Goal: Task Accomplishment & Management: Manage account settings

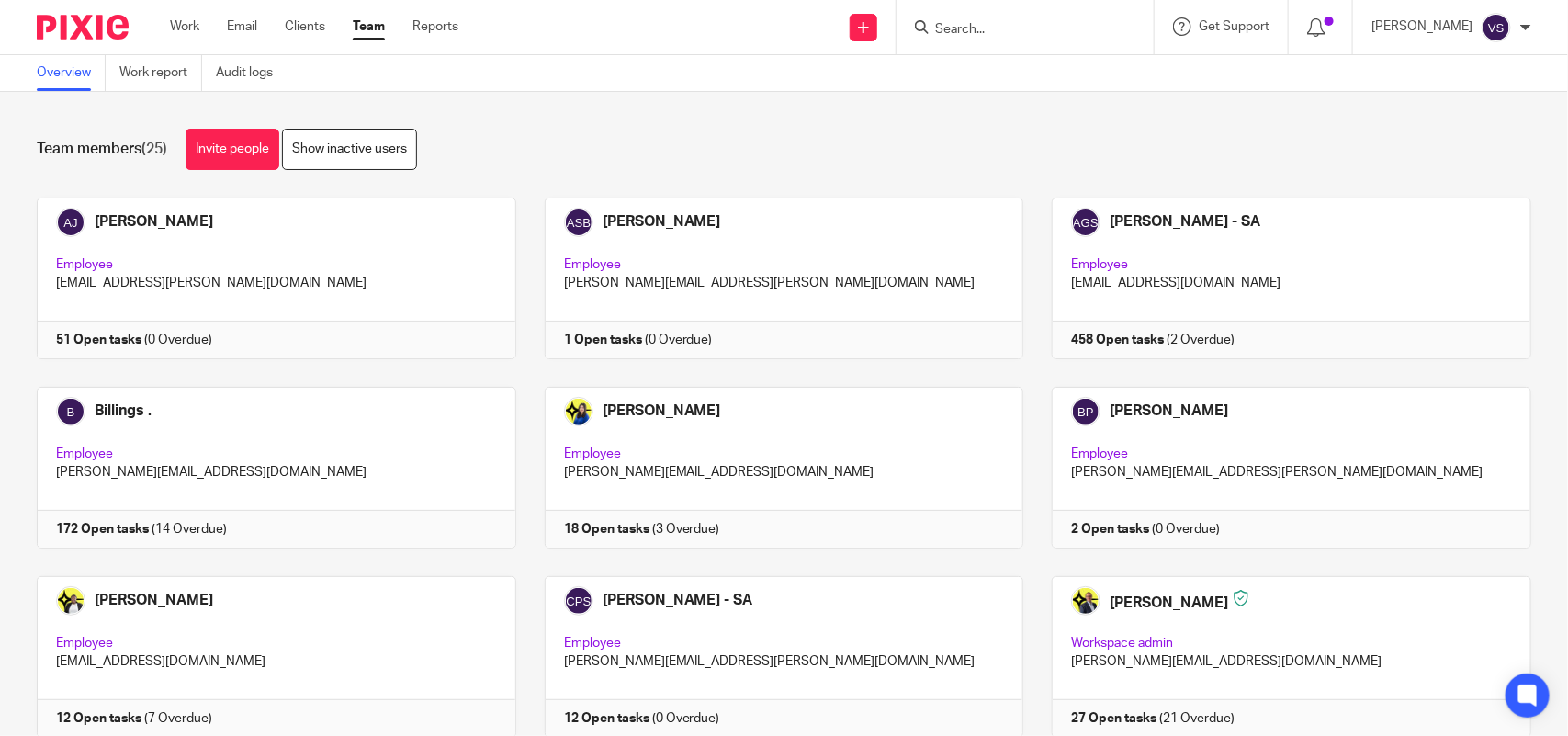
click at [994, 33] on input "Search" at bounding box center [1016, 29] width 165 height 16
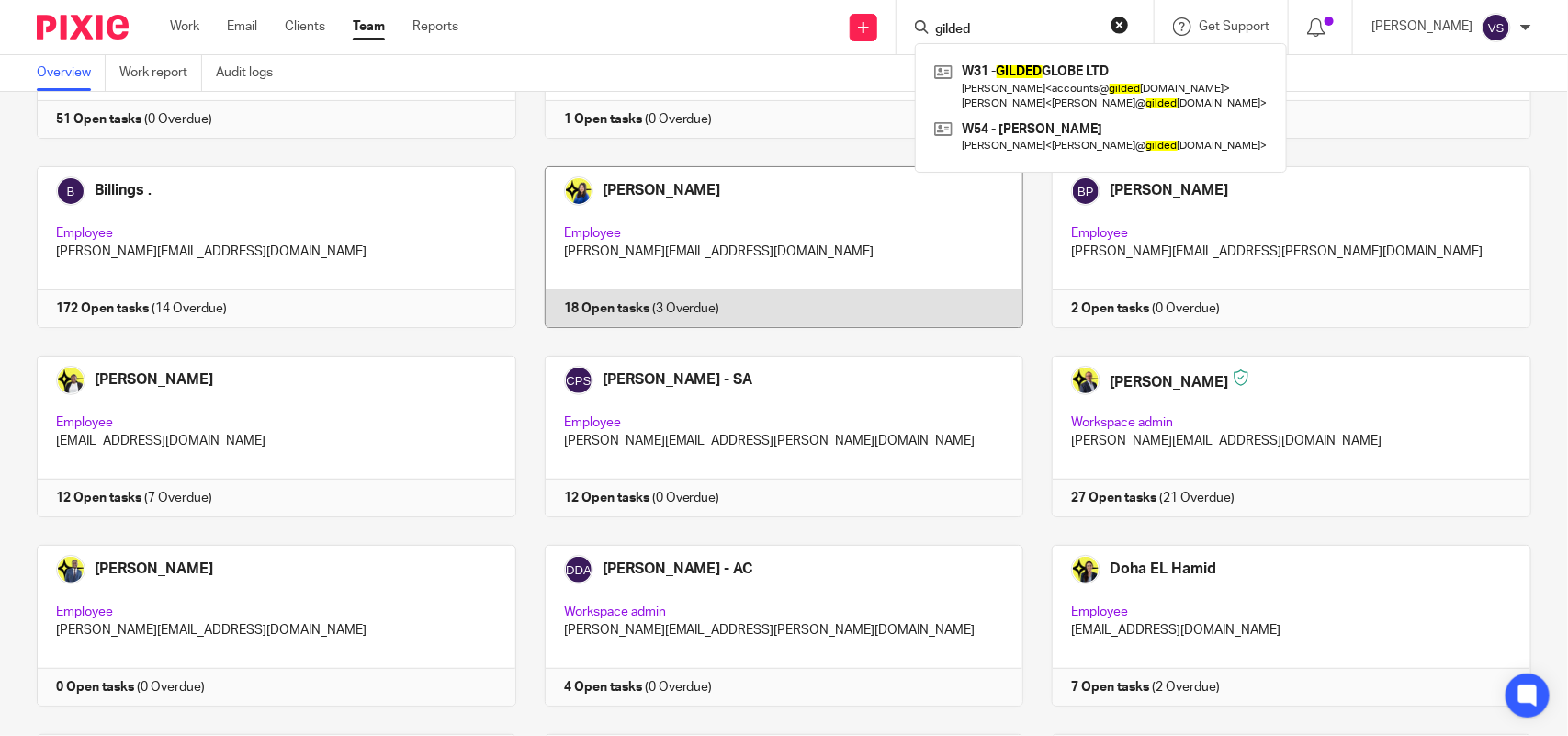
scroll to position [574, 0]
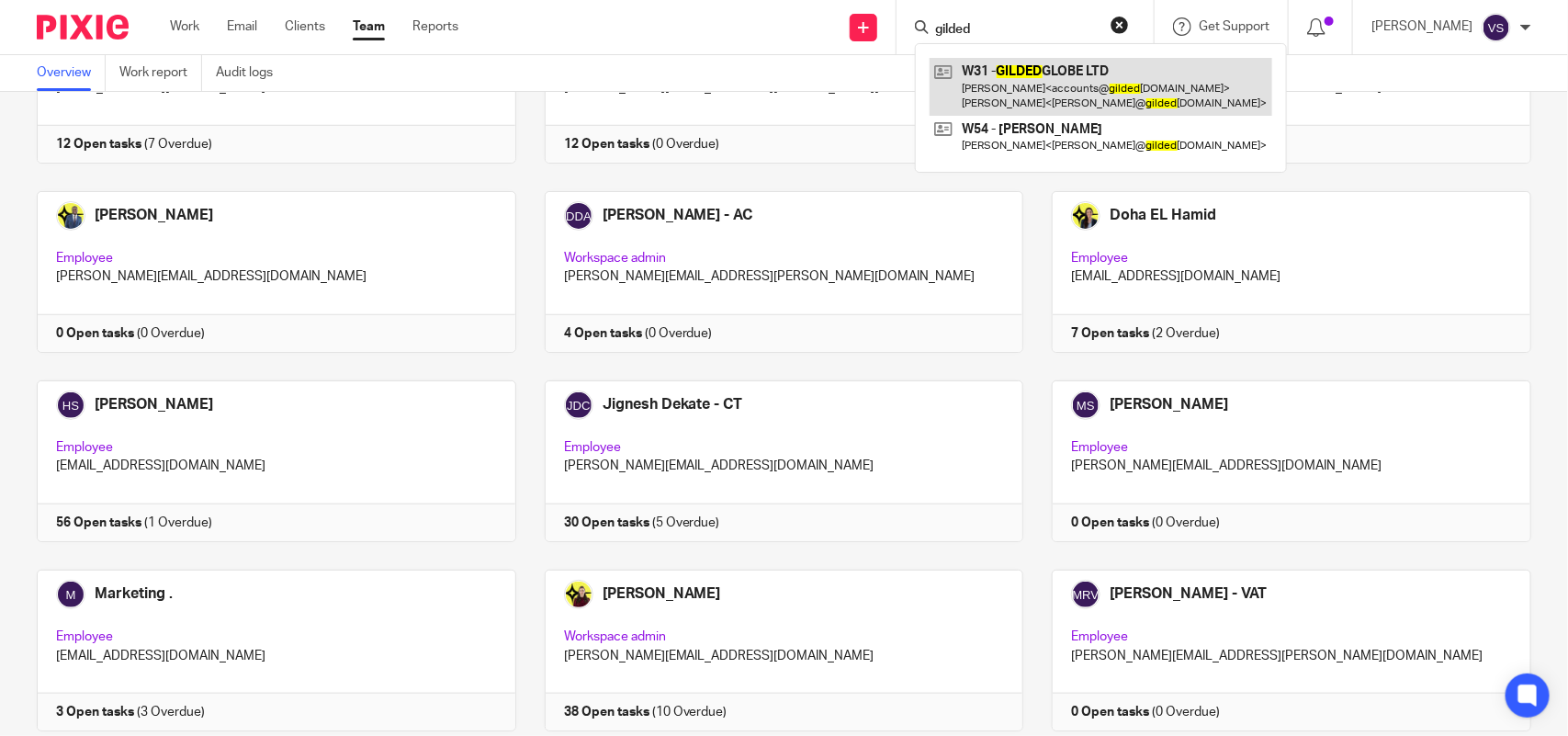
type input "gilded"
click at [1038, 68] on link at bounding box center [1101, 87] width 342 height 57
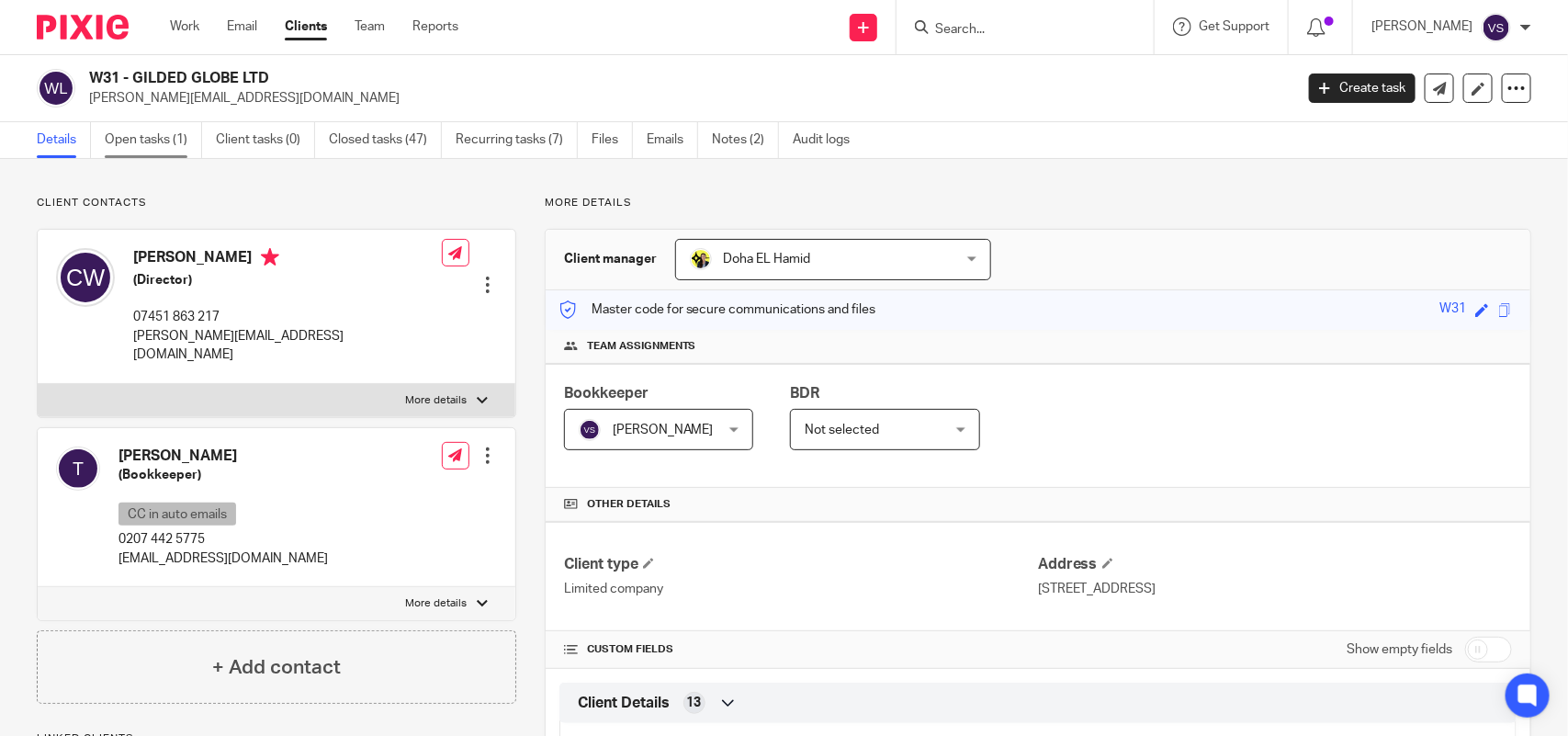
click at [147, 129] on link "Open tasks (1)" at bounding box center [153, 141] width 97 height 36
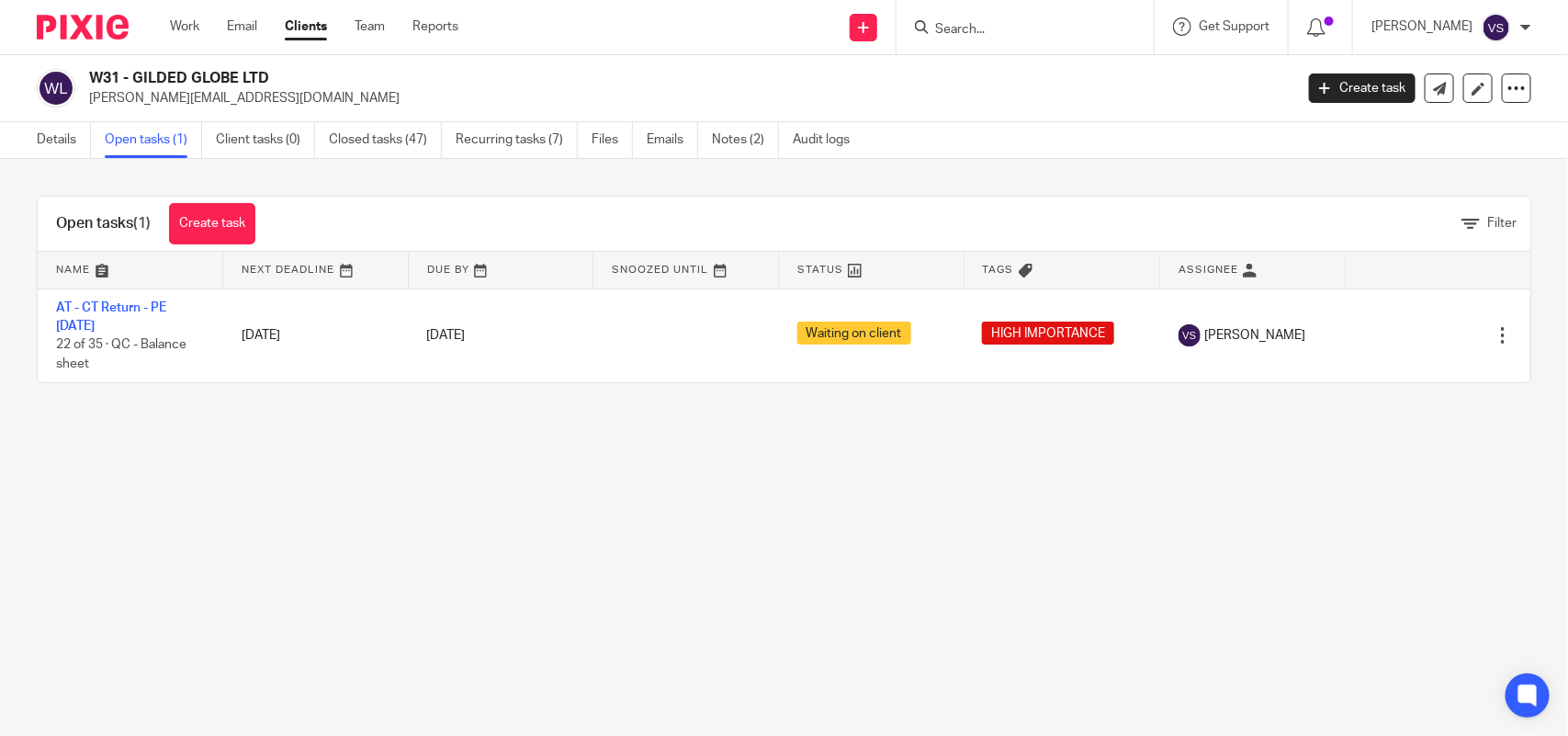
click at [1013, 30] on input "Search" at bounding box center [1016, 29] width 165 height 16
type input "Z"
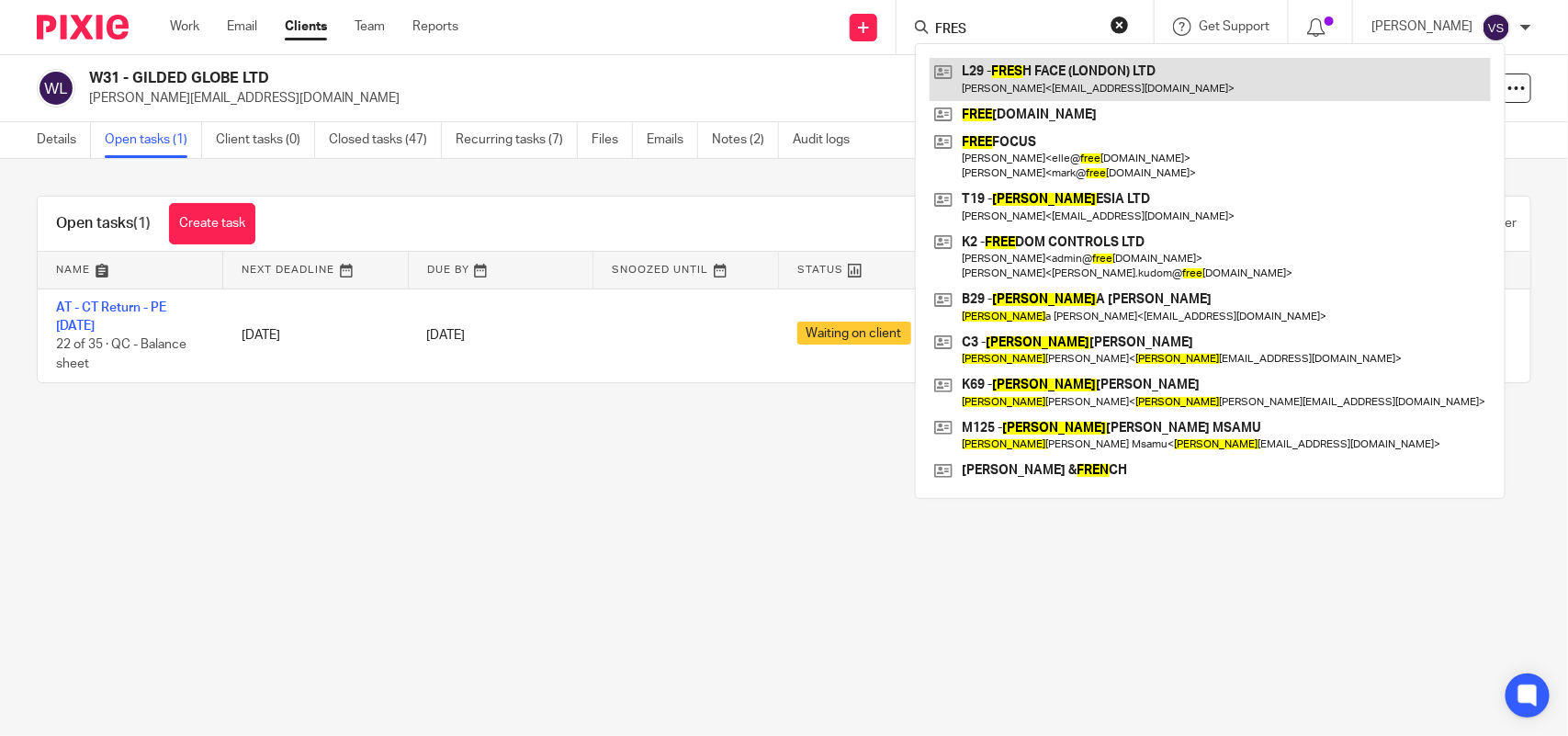
type input "FRES"
click at [1071, 62] on link at bounding box center [1210, 79] width 561 height 42
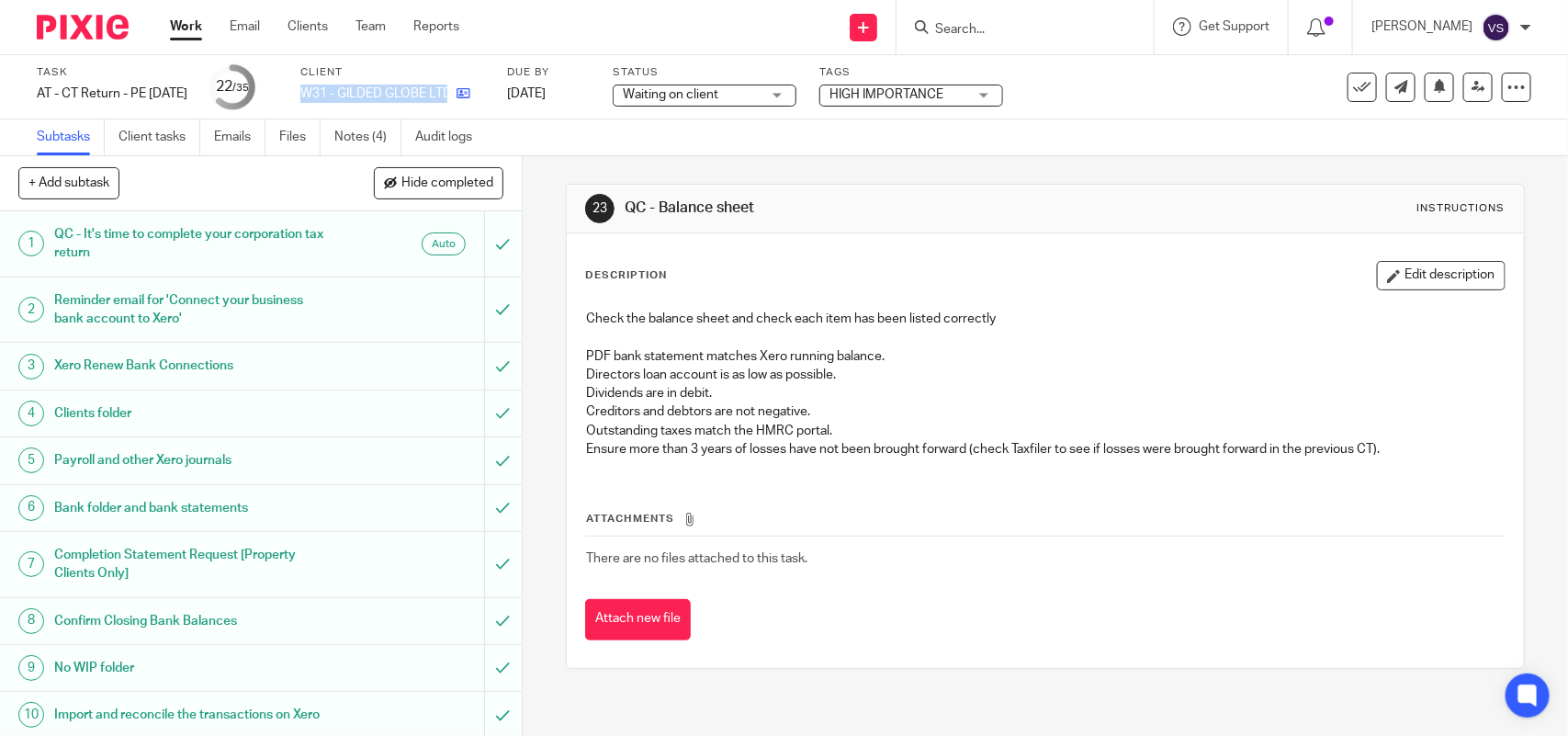
drag, startPoint x: 329, startPoint y: 94, endPoint x: 483, endPoint y: 90, distance: 154.1
click at [483, 90] on div "Task AT - CT Return - PE 31-12-2024 Save AT - CT Return - PE 31-12-2024 22 /35 …" at bounding box center [660, 87] width 1246 height 44
copy div "W31 - GILDED GLOBE LTD"
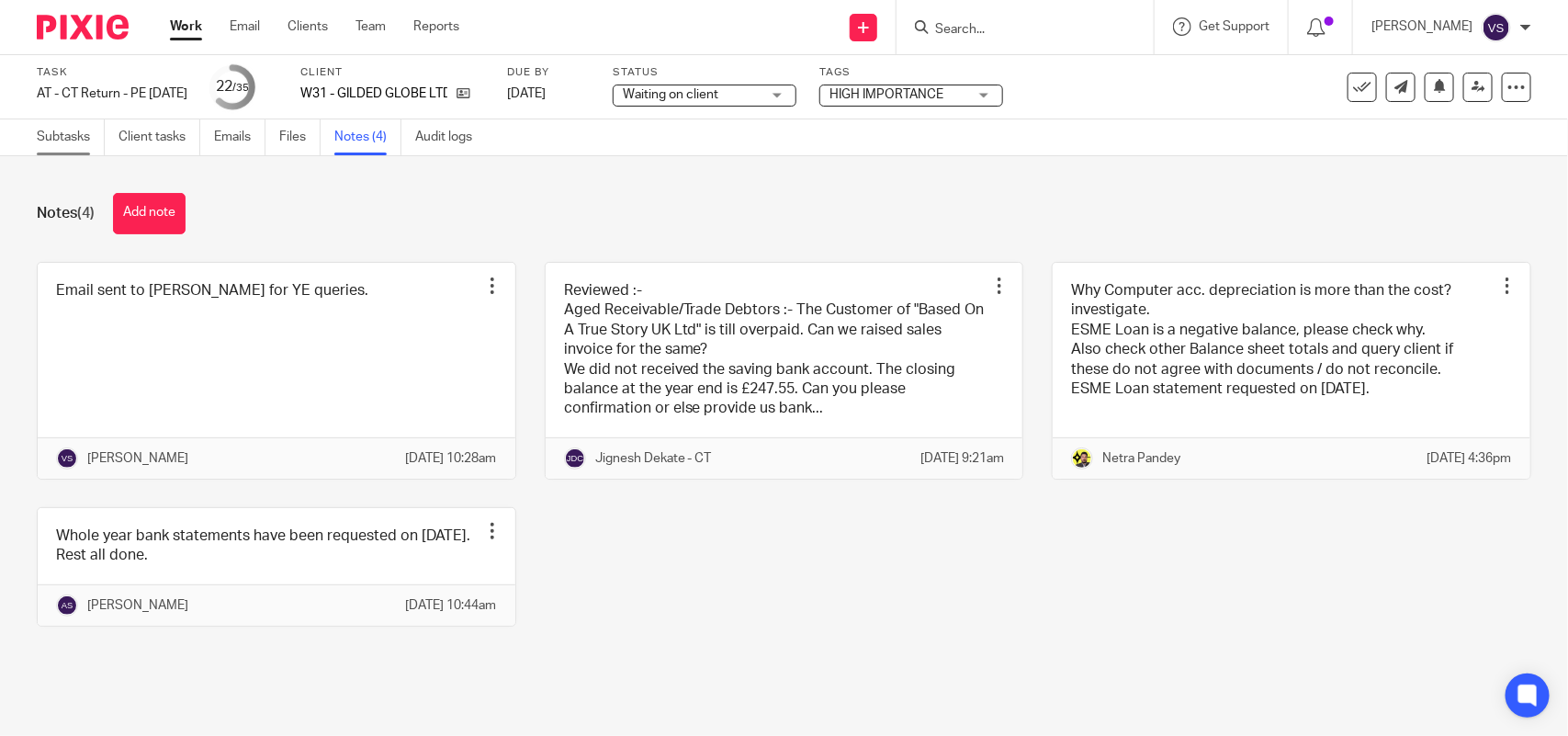
click at [62, 123] on link "Subtasks" at bounding box center [70, 138] width 68 height 36
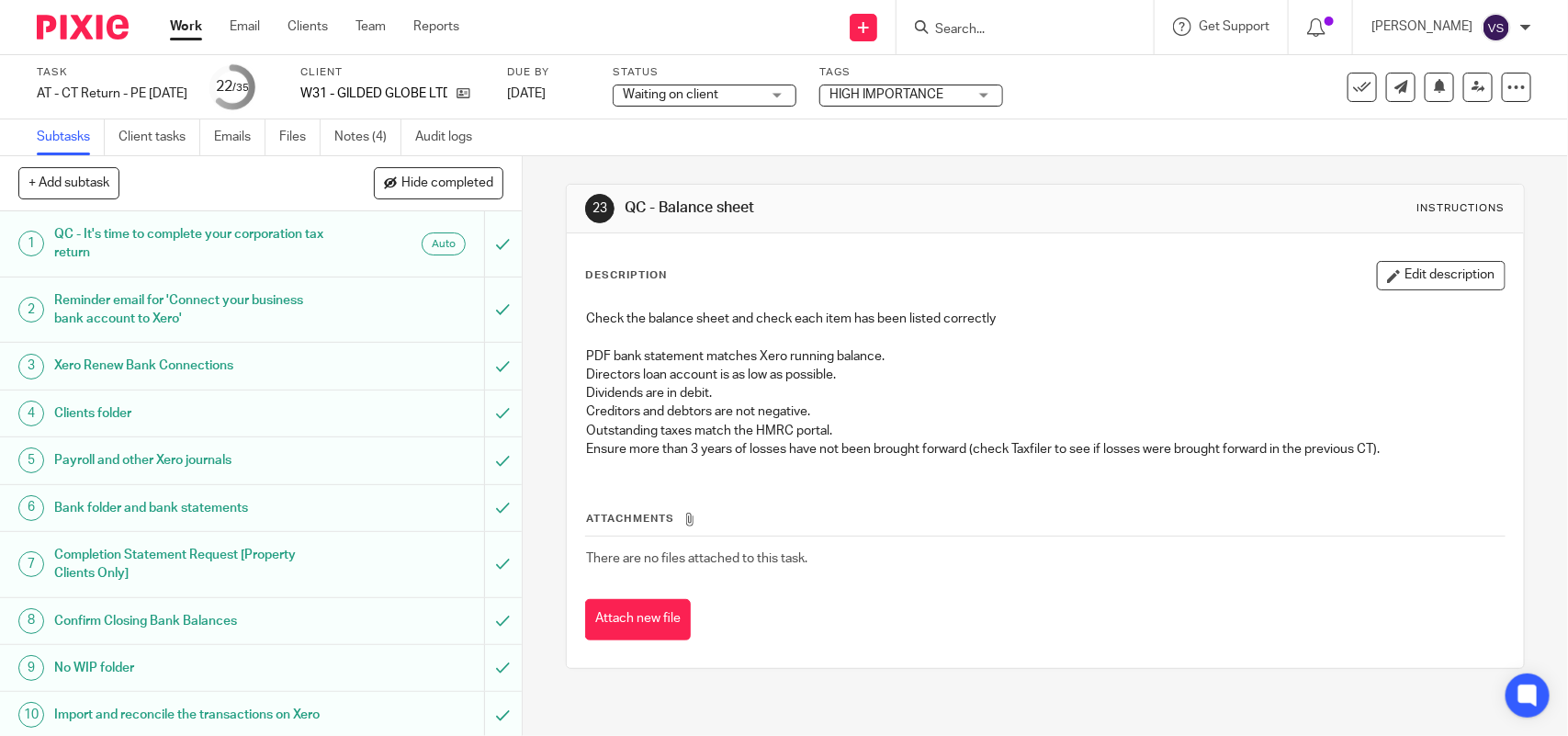
click at [208, 294] on h1 "Reminder email for 'Connect your business bank account to Xero'" at bounding box center [191, 309] width 275 height 47
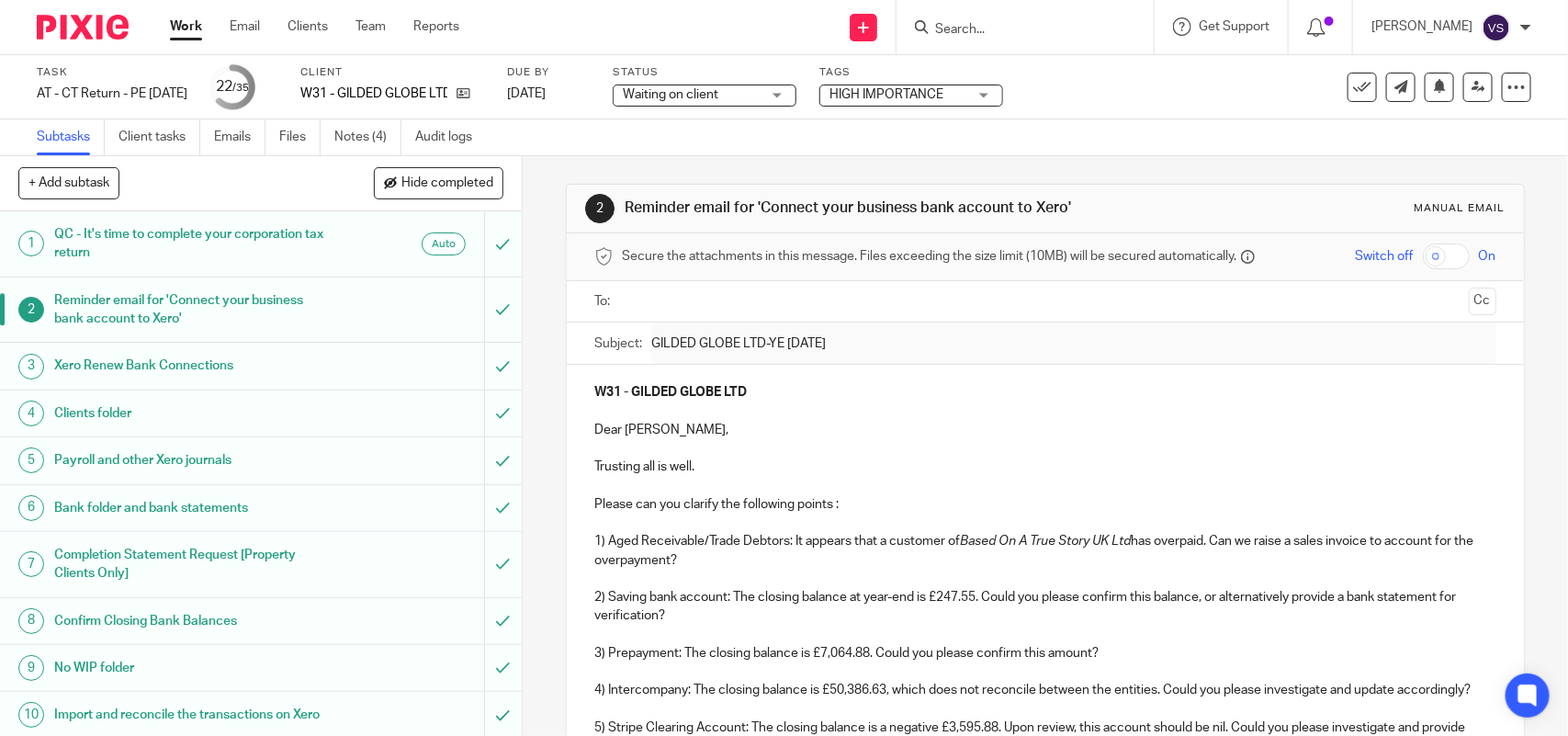
scroll to position [424, 0]
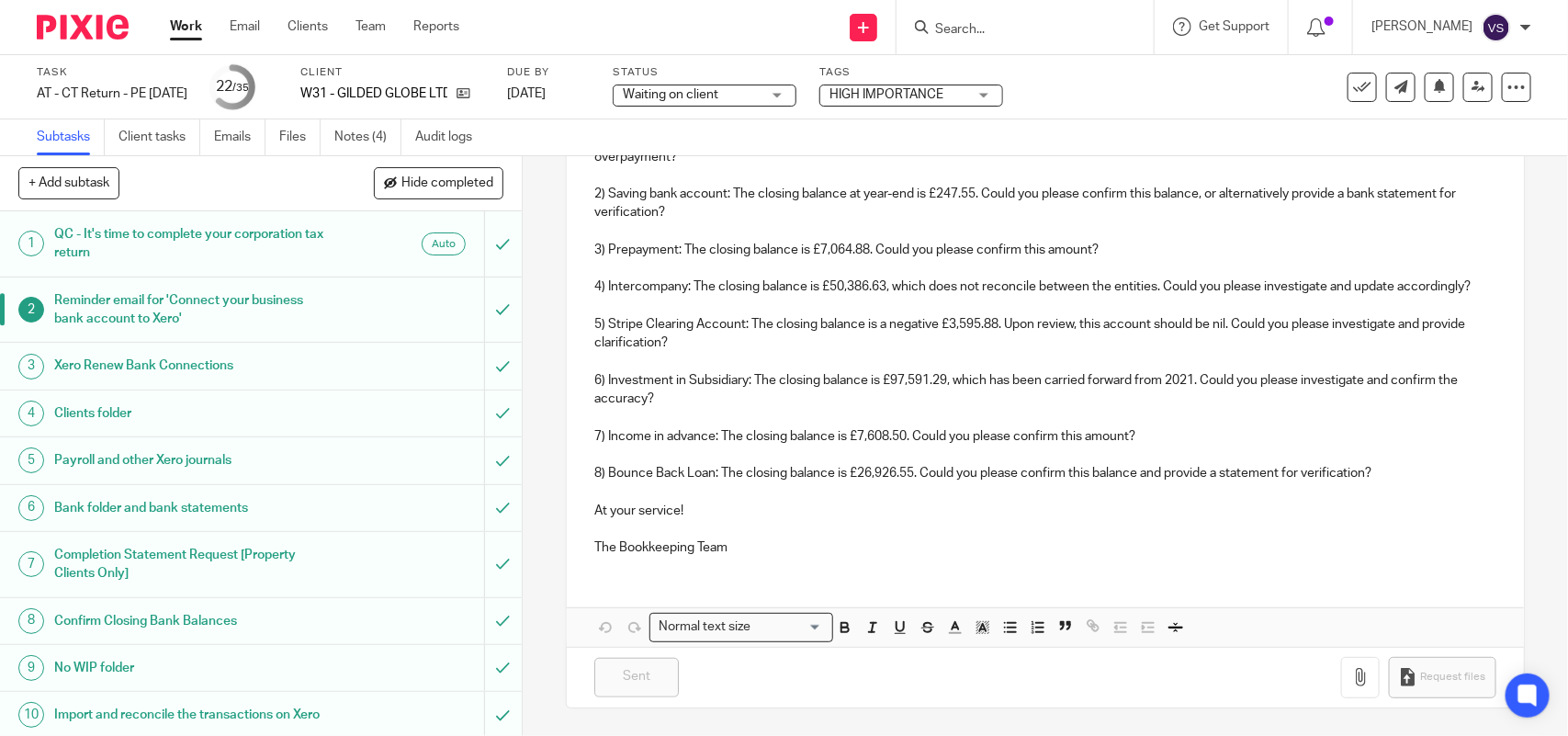
click at [212, 347] on link "3 Xero Renew Bank Connections" at bounding box center [242, 365] width 484 height 46
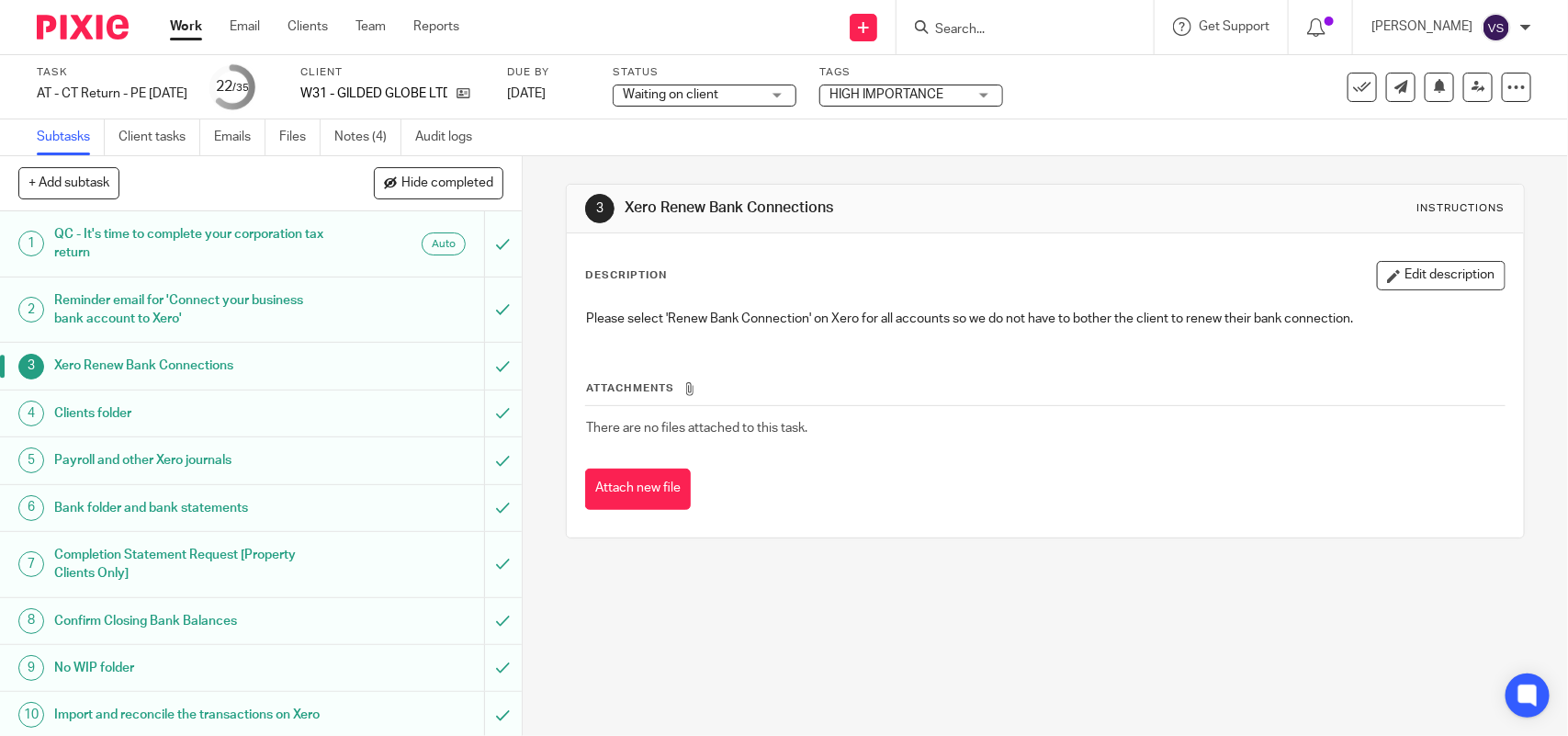
click at [209, 415] on h1 "Clients folder" at bounding box center [191, 413] width 275 height 28
click at [186, 544] on h1 "Completion Statement Request [Property Clients Only]" at bounding box center [191, 564] width 275 height 47
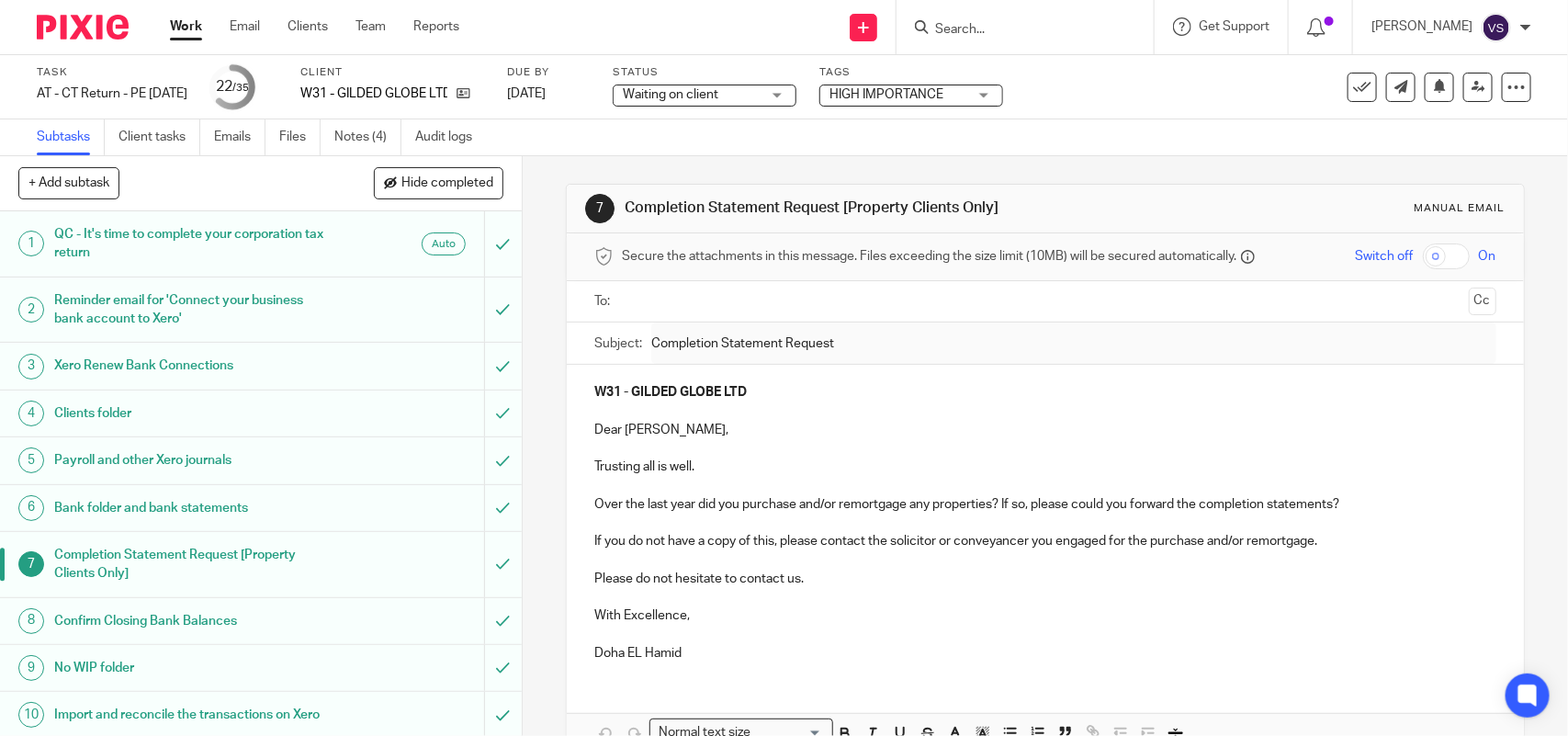
click at [279, 493] on link "6 Bank folder and bank statements" at bounding box center [242, 508] width 484 height 46
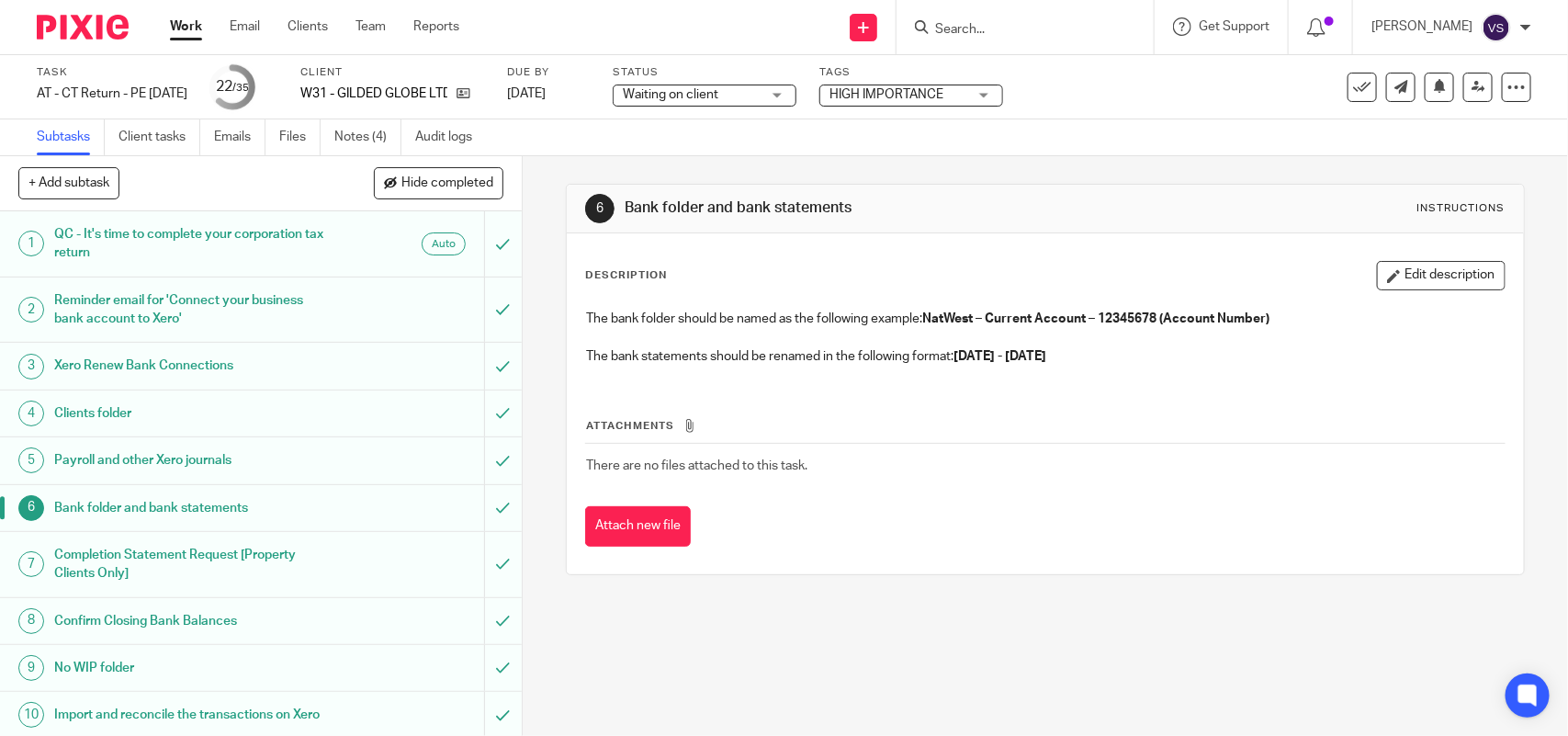
click at [245, 299] on h1 "Reminder email for 'Connect your business bank account to Xero'" at bounding box center [191, 309] width 275 height 47
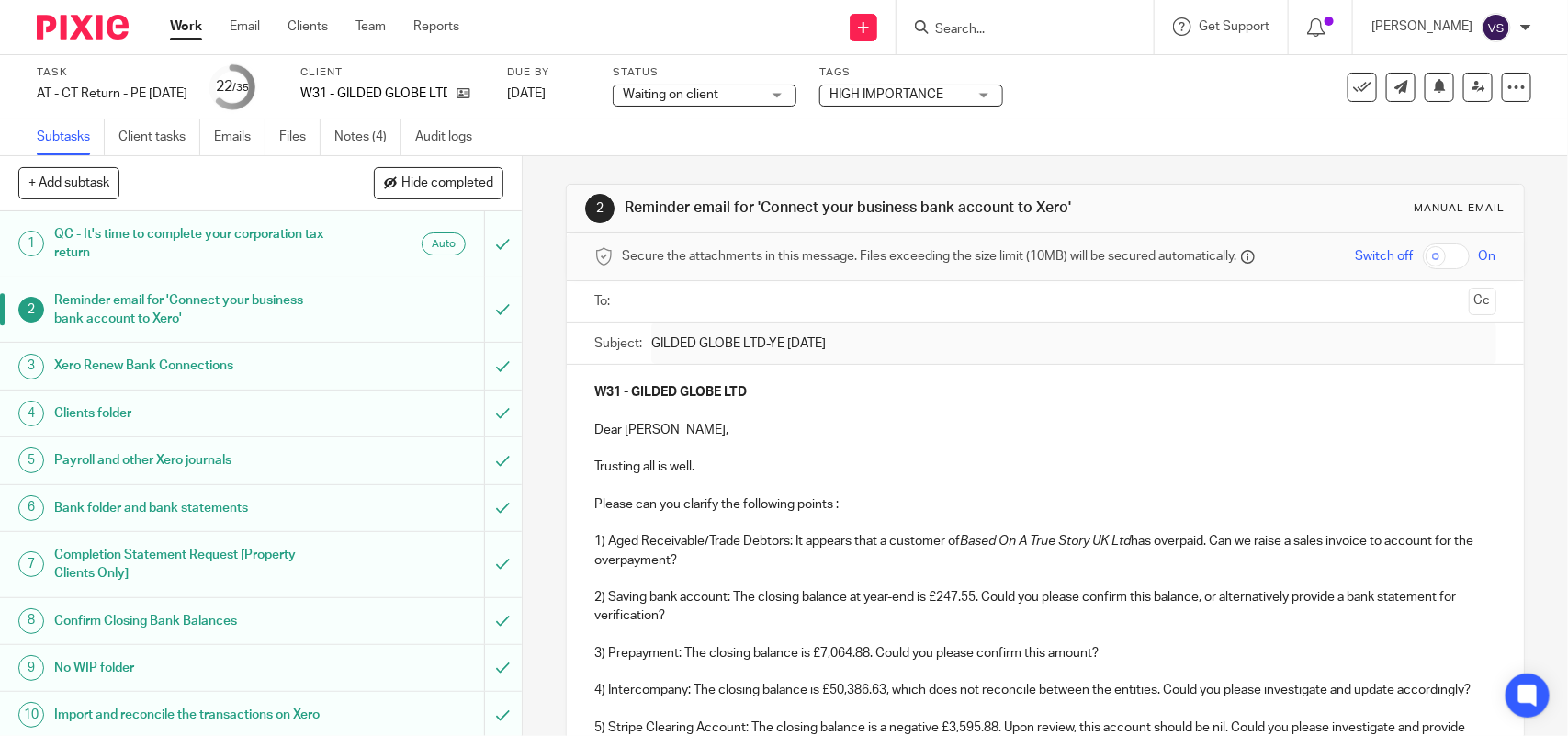
scroll to position [344, 0]
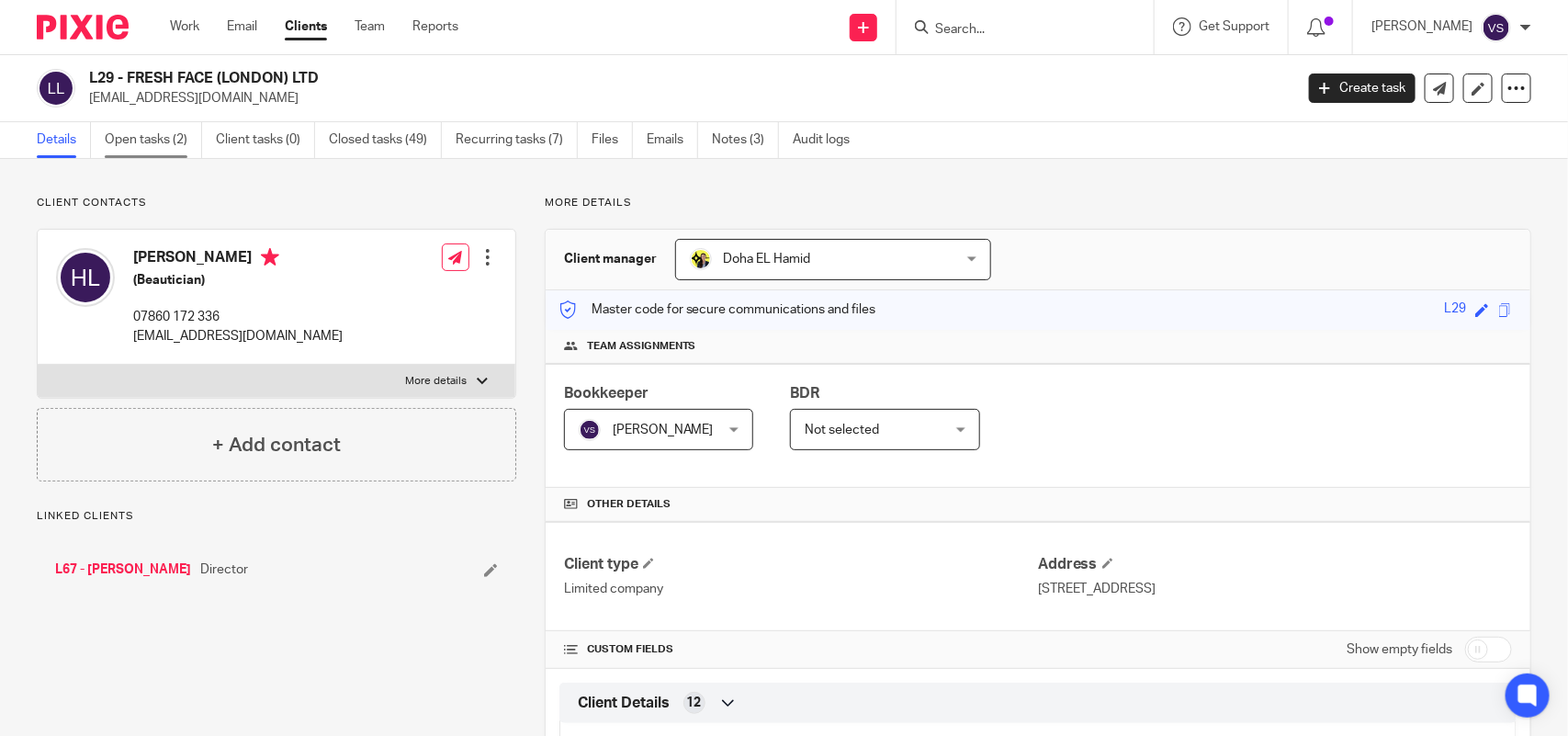
click at [129, 148] on link "Open tasks (2)" at bounding box center [153, 141] width 97 height 36
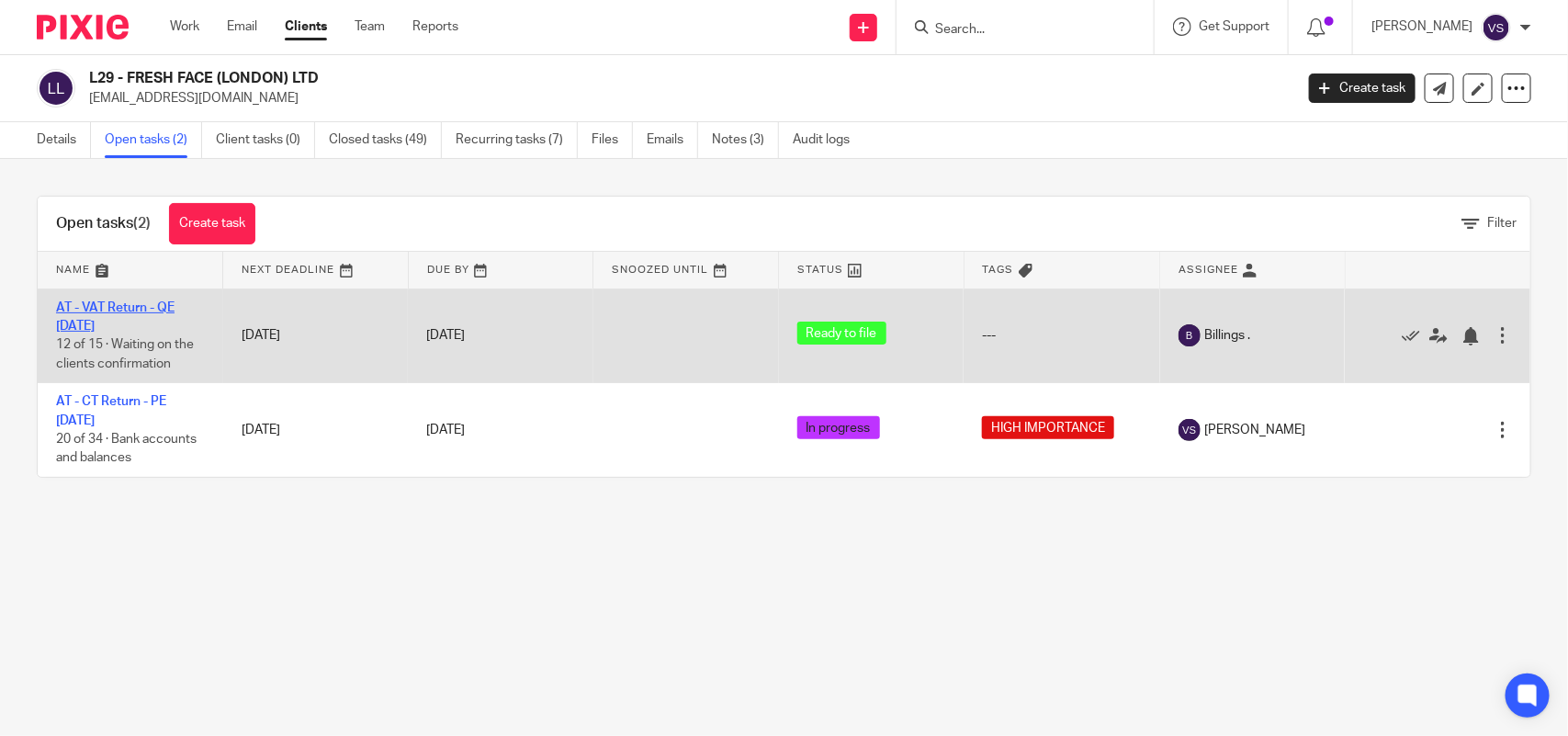
click at [106, 303] on link "AT - VAT Return - QE [DATE]" at bounding box center [115, 317] width 119 height 31
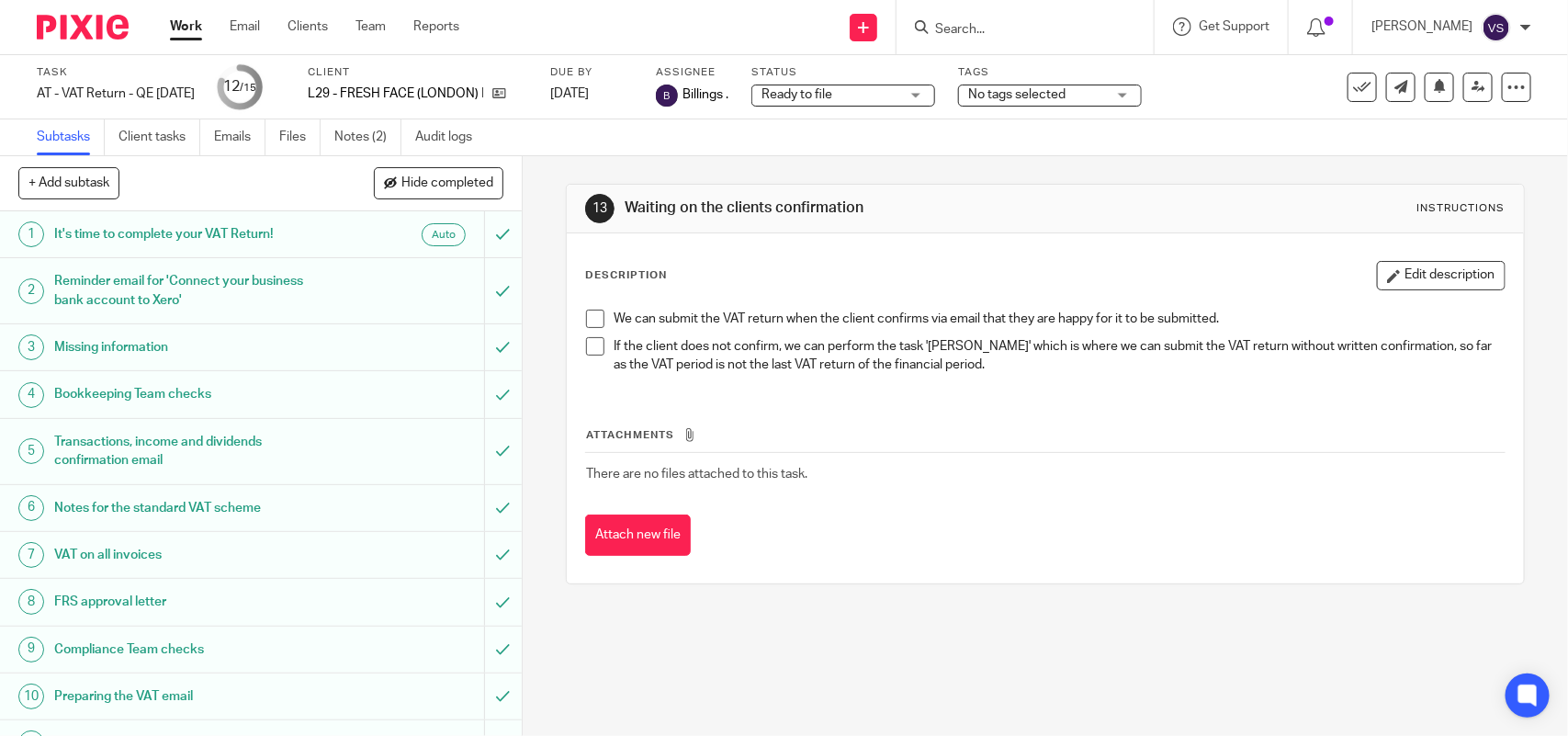
click at [228, 273] on h1 "Reminder email for 'Connect your business bank account to Xero'" at bounding box center [191, 290] width 275 height 47
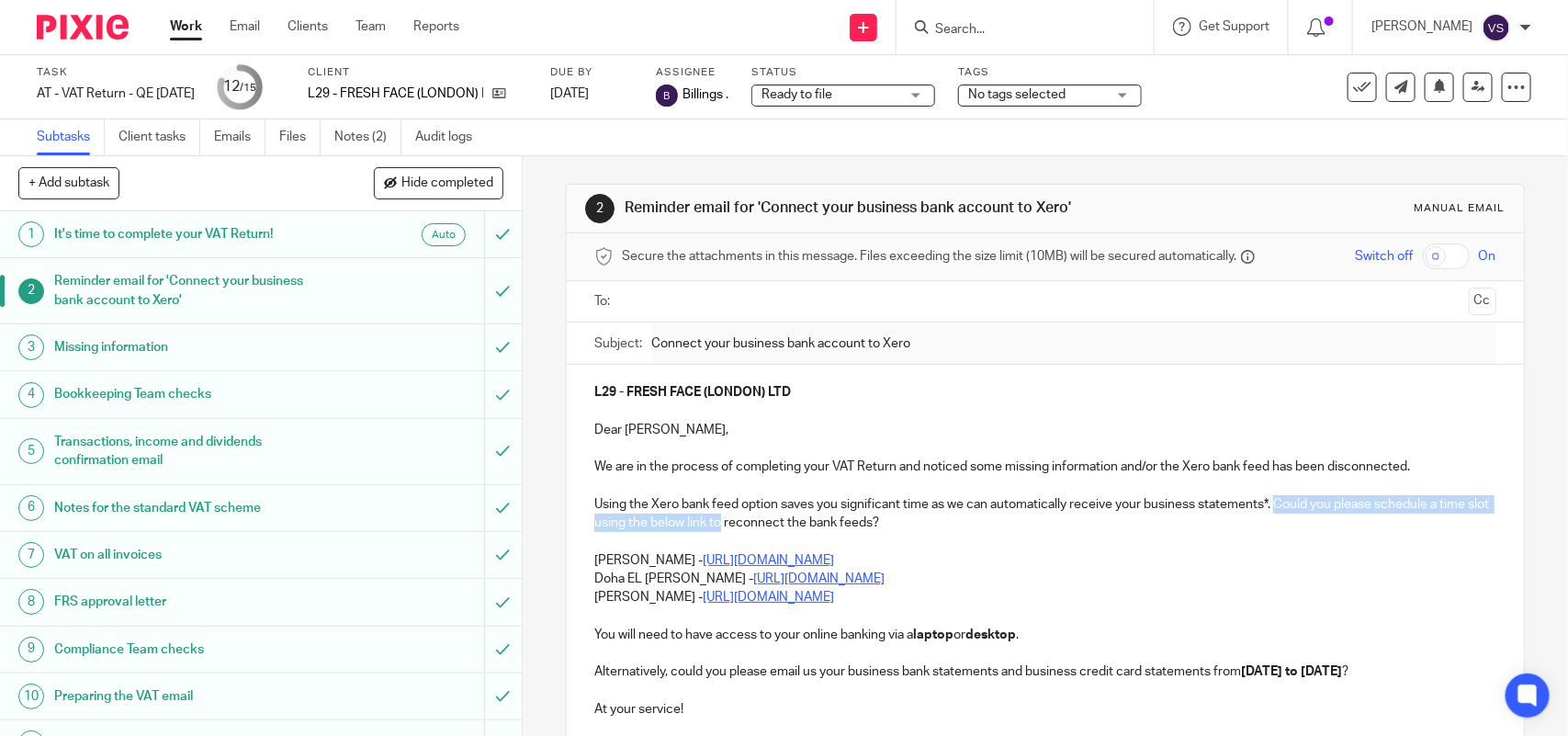
drag, startPoint x: 1272, startPoint y: 503, endPoint x: 768, endPoint y: 525, distance: 504.5
click at [768, 525] on p "Using the Xero bank feed option saves you significant time as we can automatica…" at bounding box center [1045, 514] width 901 height 38
copy p "Could you please schedule a time slot using the below link to"
drag, startPoint x: 966, startPoint y: 580, endPoint x: 574, endPoint y: 579, distance: 392.0
click at [574, 579] on div "L29 - FRESH FACE (LONDON) LTD Dear [PERSON_NAME], We are in the process of comp…" at bounding box center [1045, 586] width 957 height 442
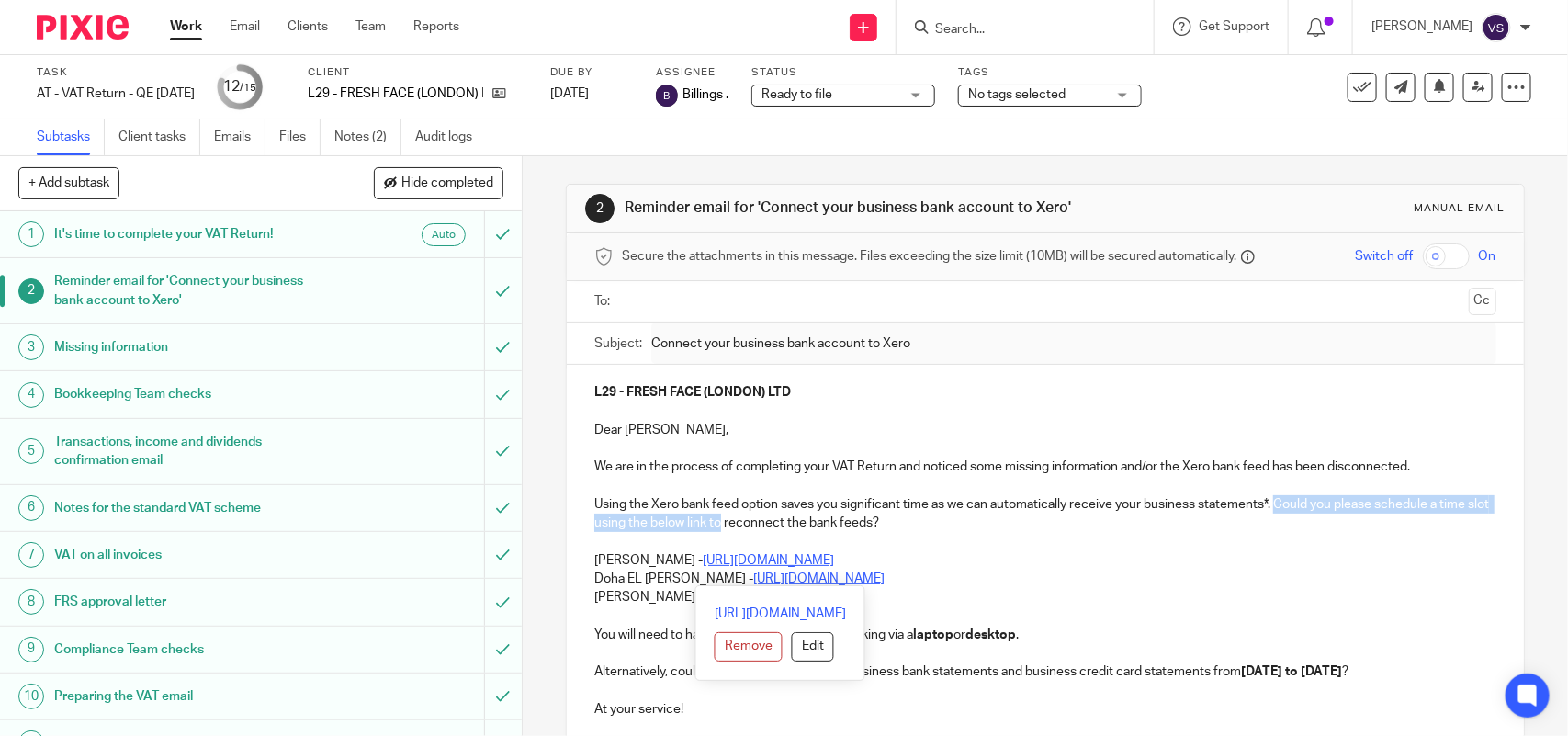
copy p "Doha EL [PERSON_NAME] - [URL][DOMAIN_NAME]"
click at [652, 394] on strong "L29 - FRESH FACE (LONDON) LTD" at bounding box center [692, 393] width 197 height 13
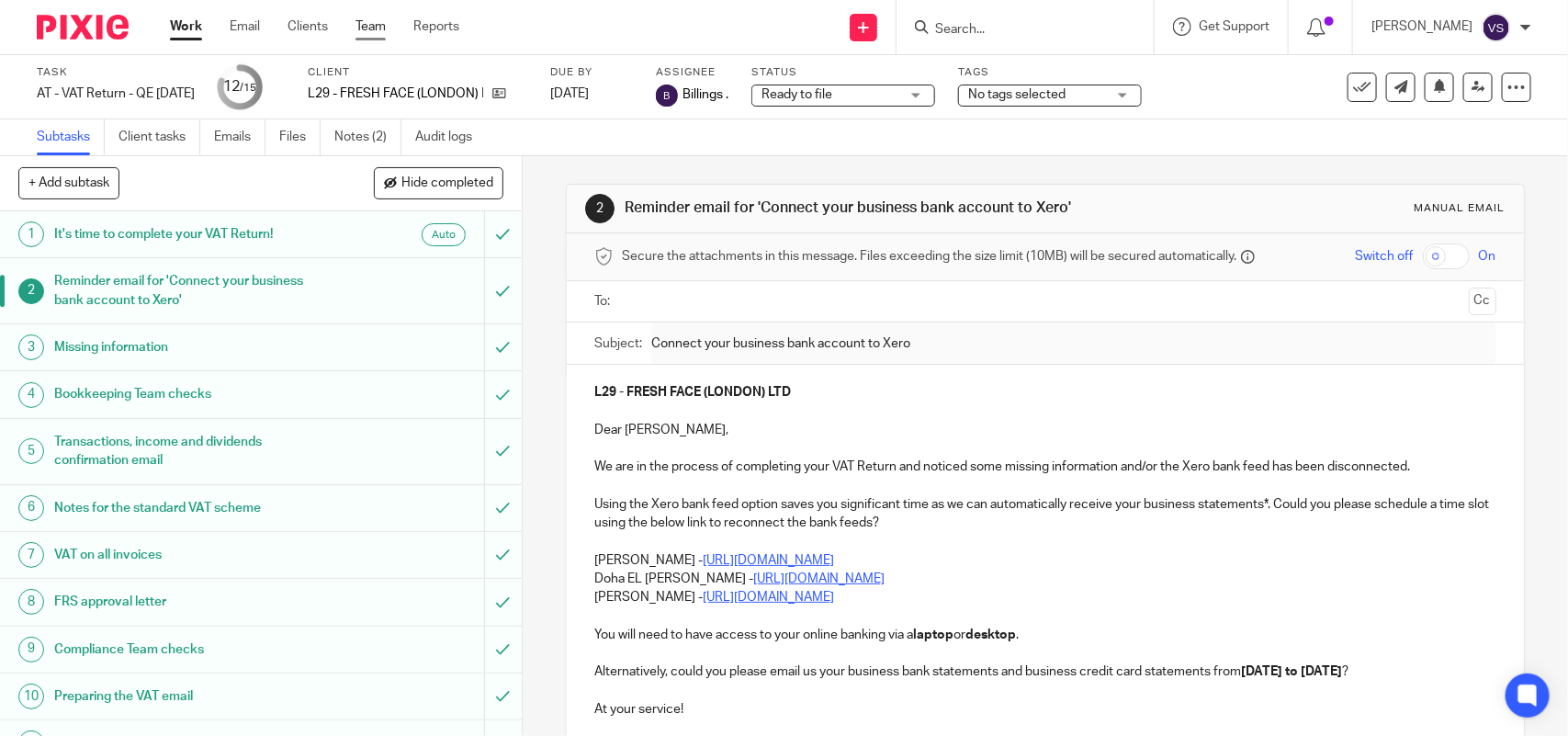
click at [366, 20] on link "Team" at bounding box center [371, 26] width 30 height 18
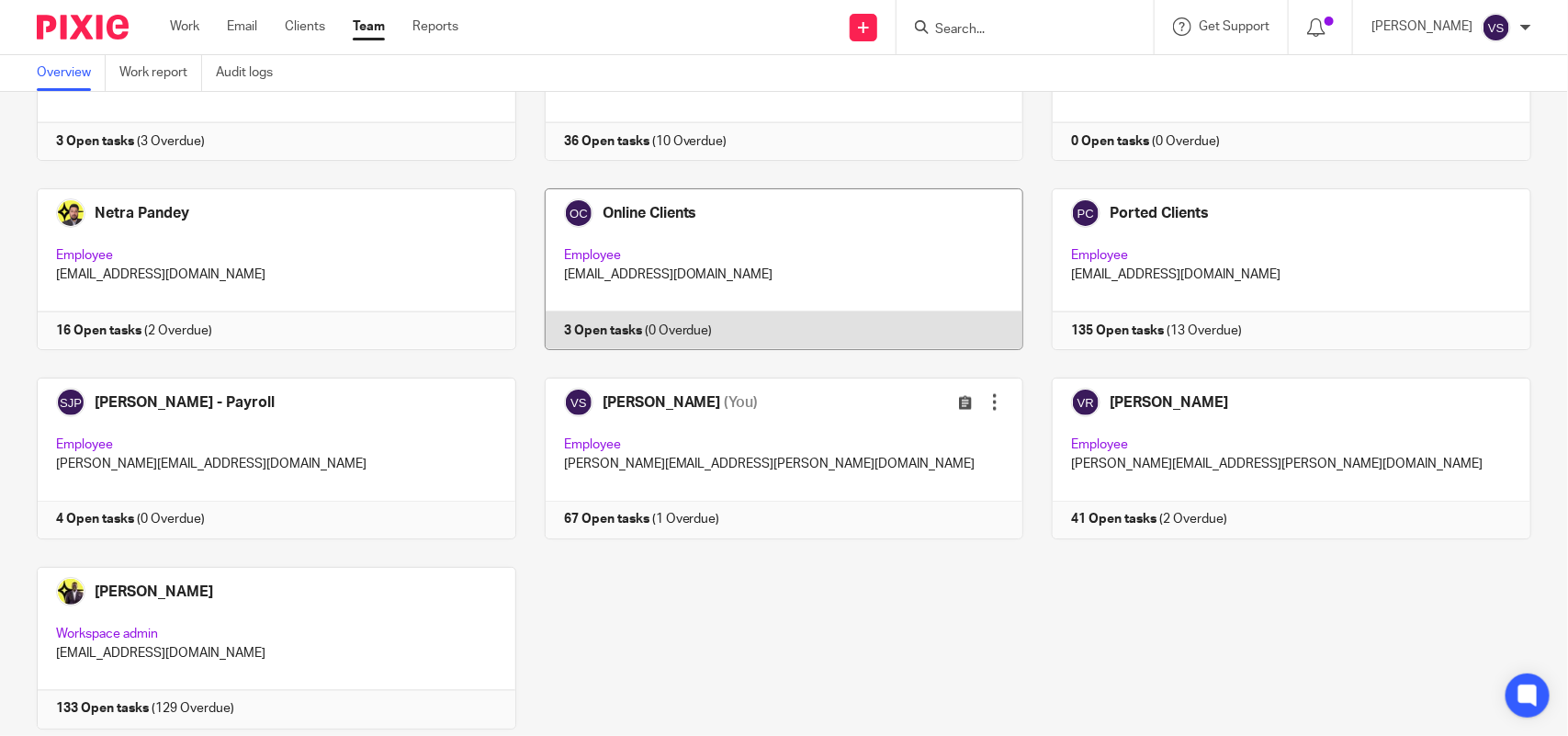
scroll to position [1149, 0]
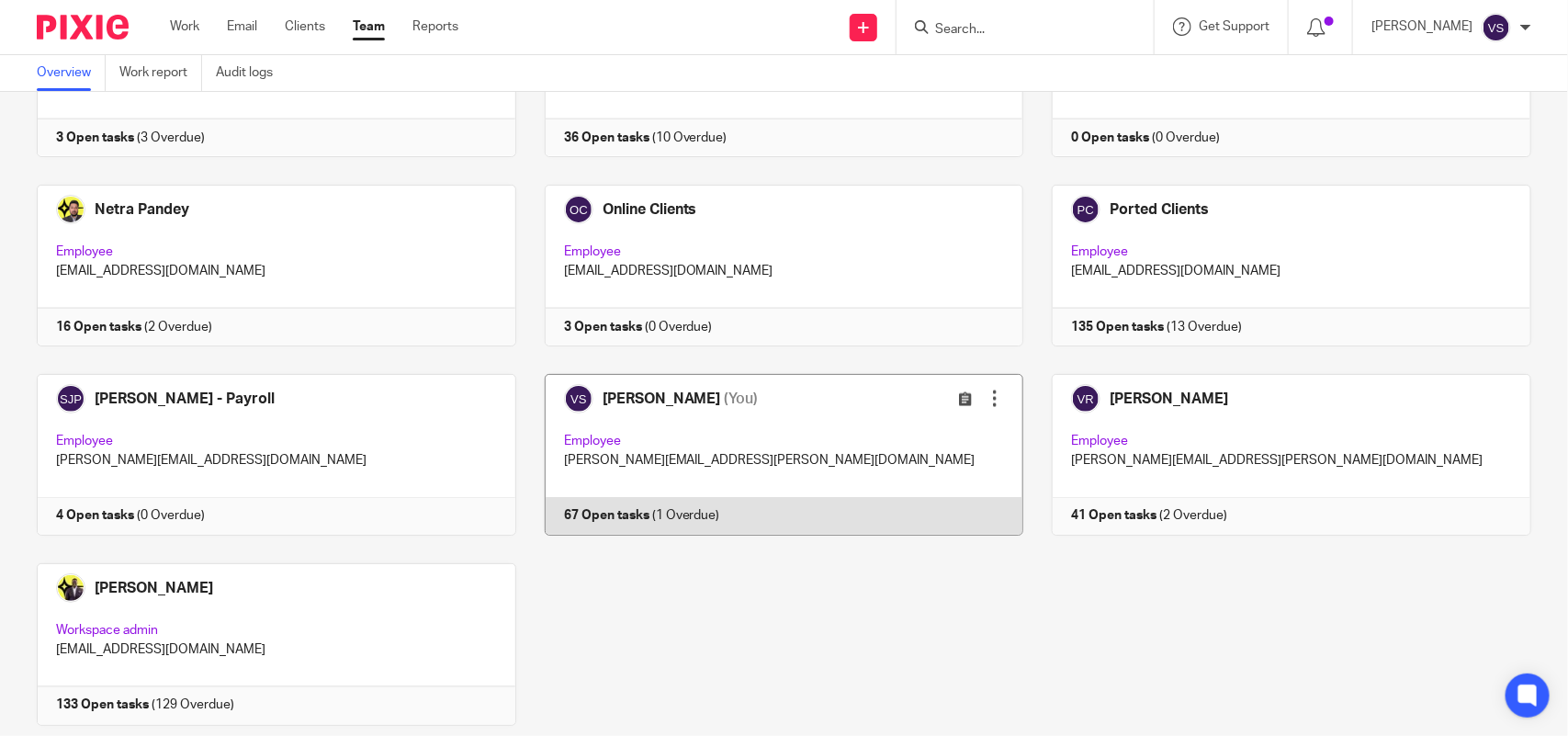
click at [842, 435] on link at bounding box center [770, 455] width 508 height 162
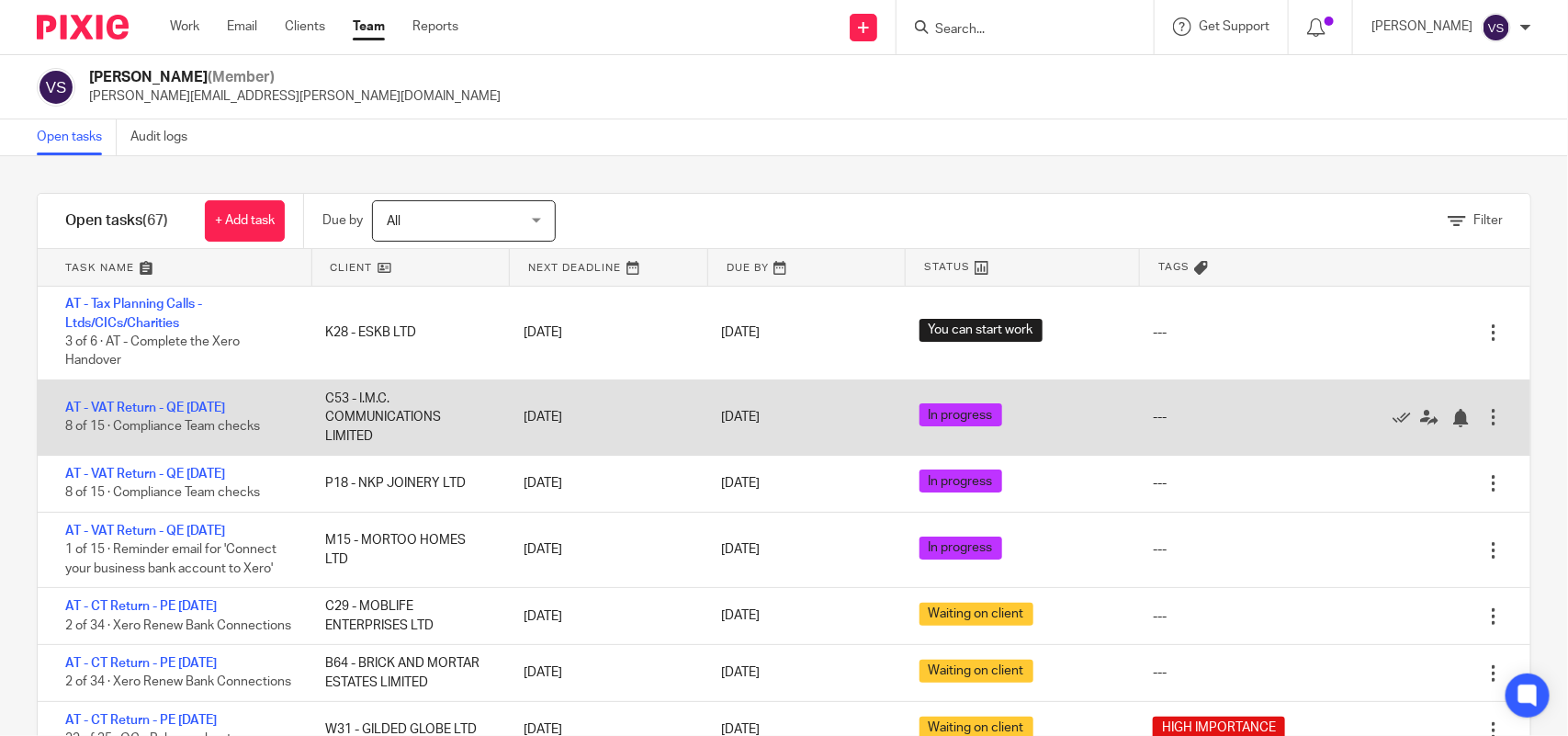
scroll to position [115, 0]
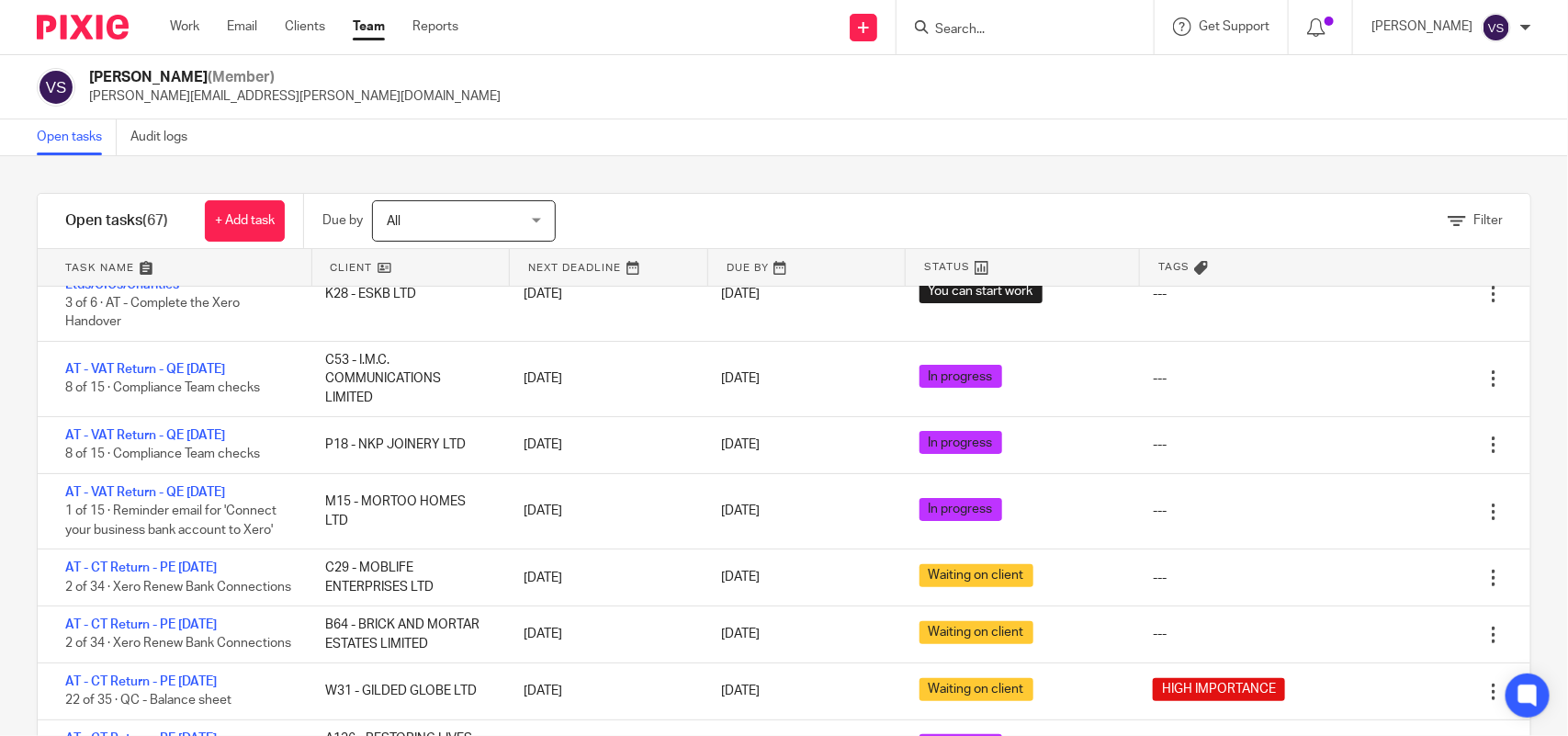
click at [783, 131] on div "Open tasks Audit logs" at bounding box center [784, 138] width 1568 height 37
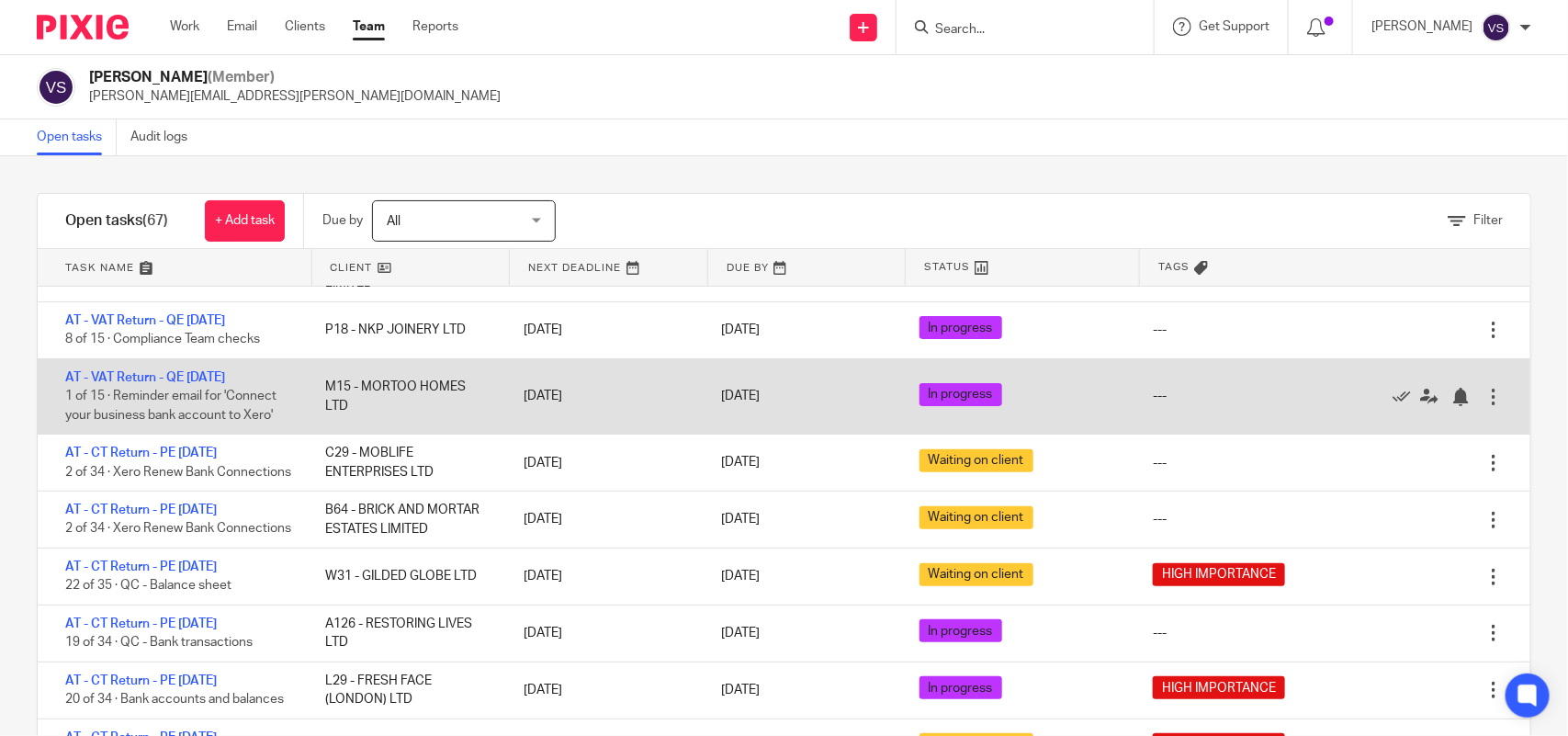
scroll to position [344, 0]
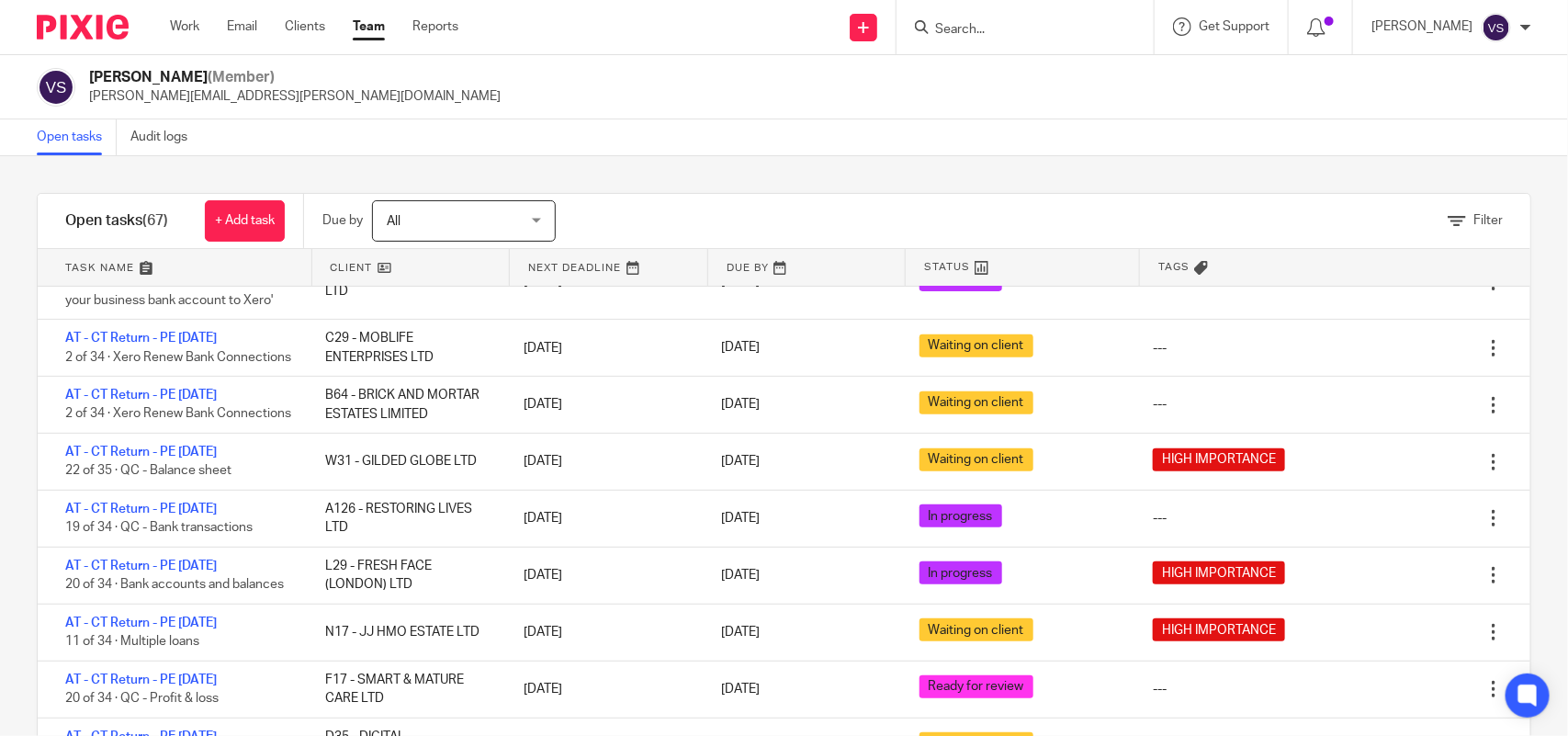
click at [594, 130] on div "Open tasks Audit logs" at bounding box center [784, 138] width 1568 height 37
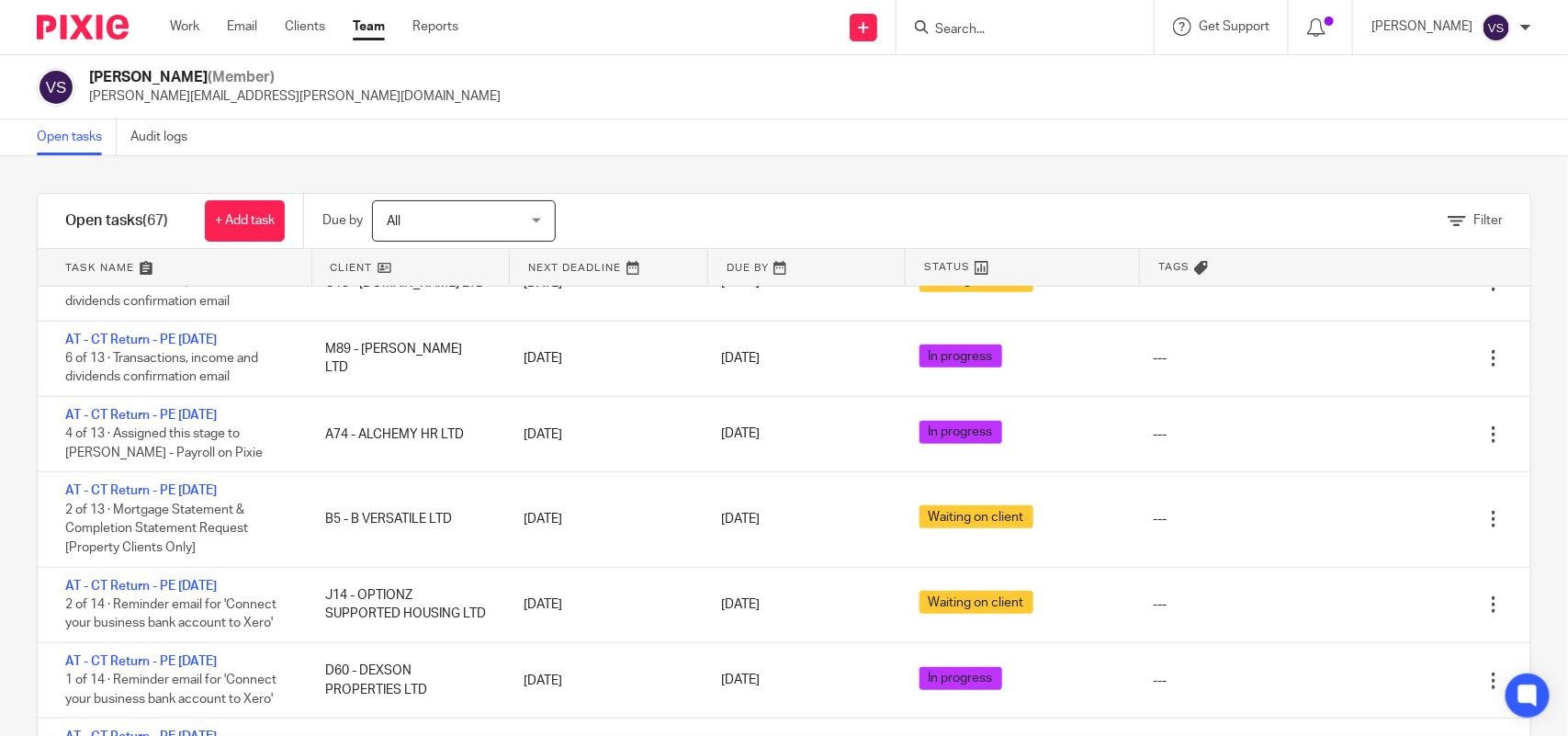
scroll to position [4302, 0]
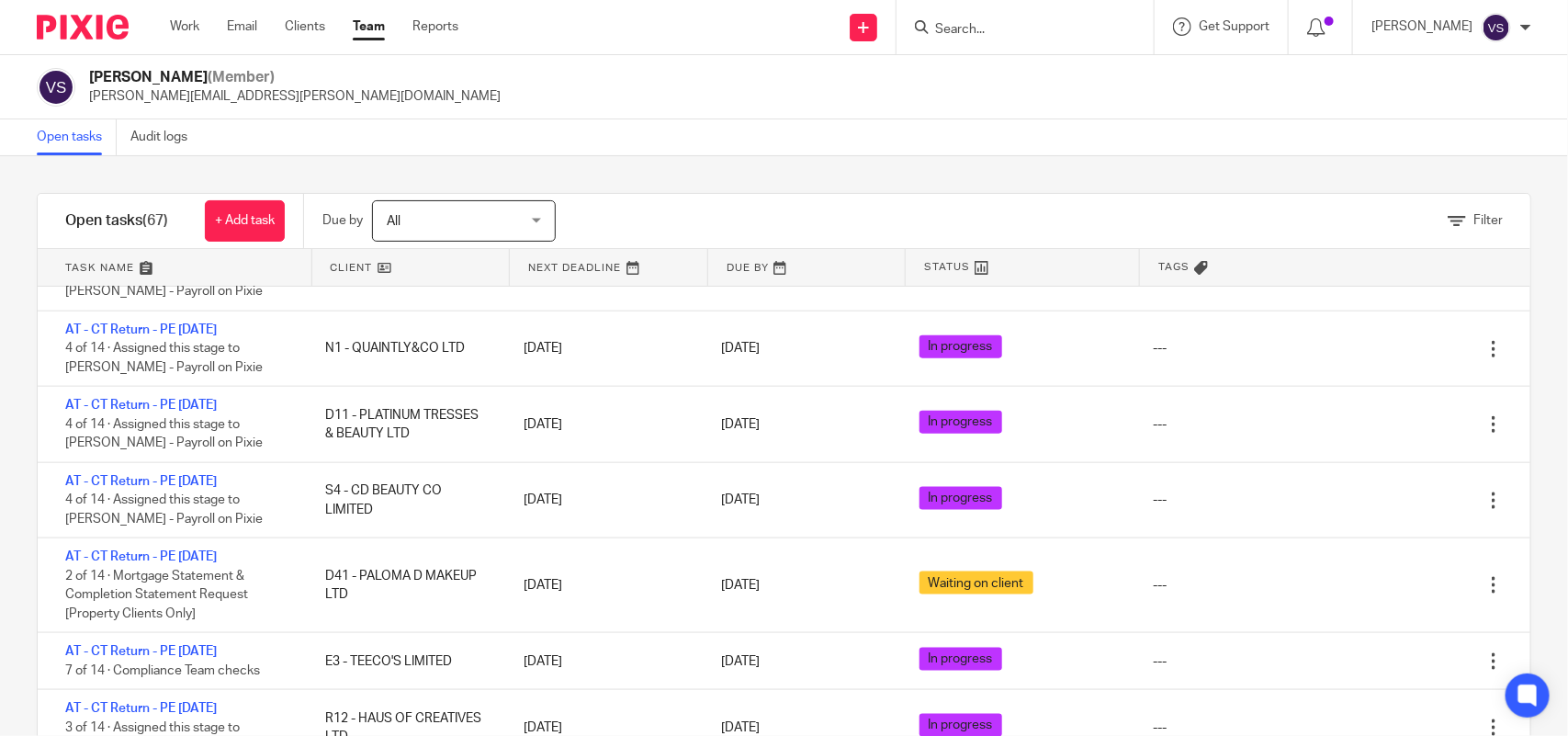
click at [998, 24] on input "Search" at bounding box center [1016, 29] width 165 height 16
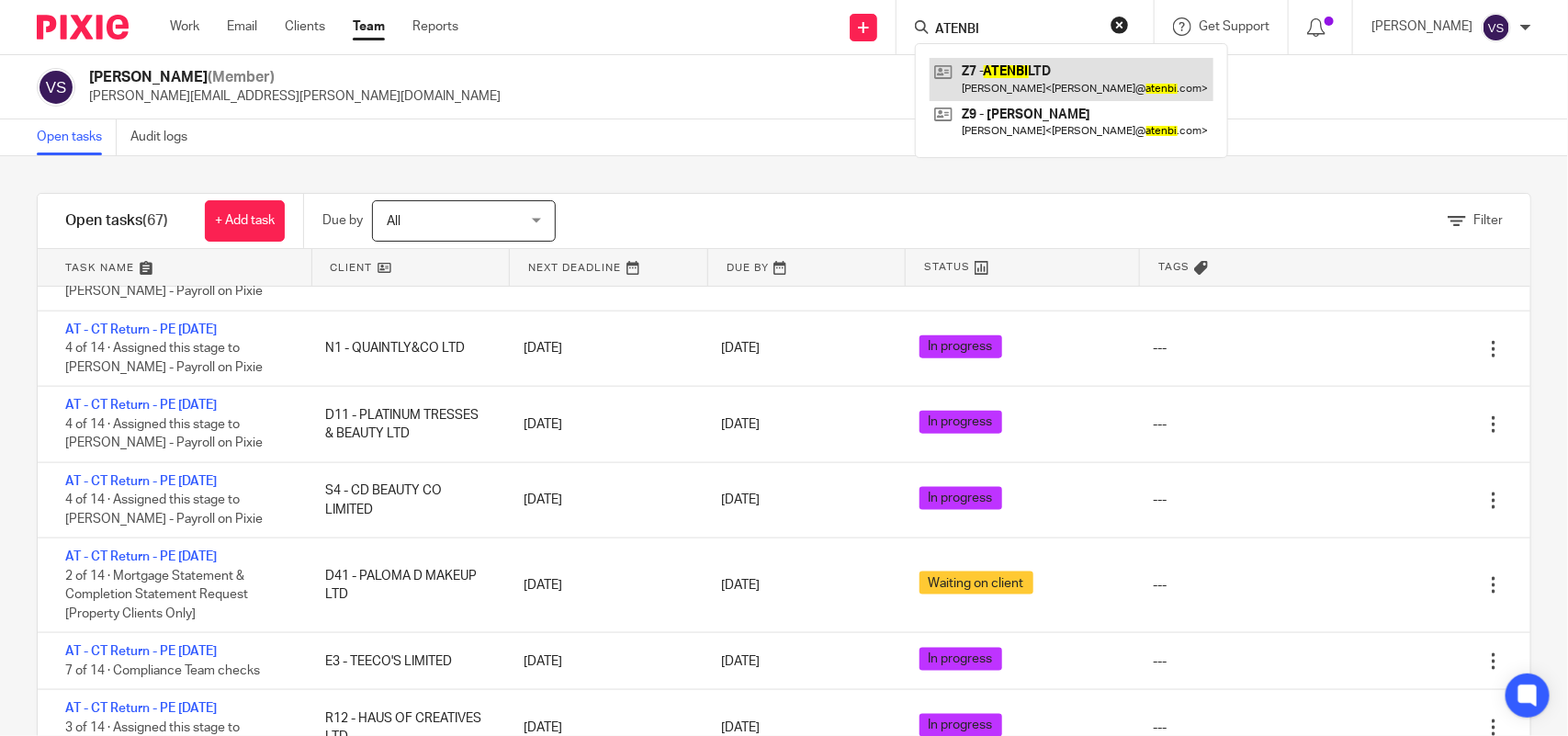
type input "ATENBI"
click at [1087, 63] on link at bounding box center [1072, 79] width 284 height 42
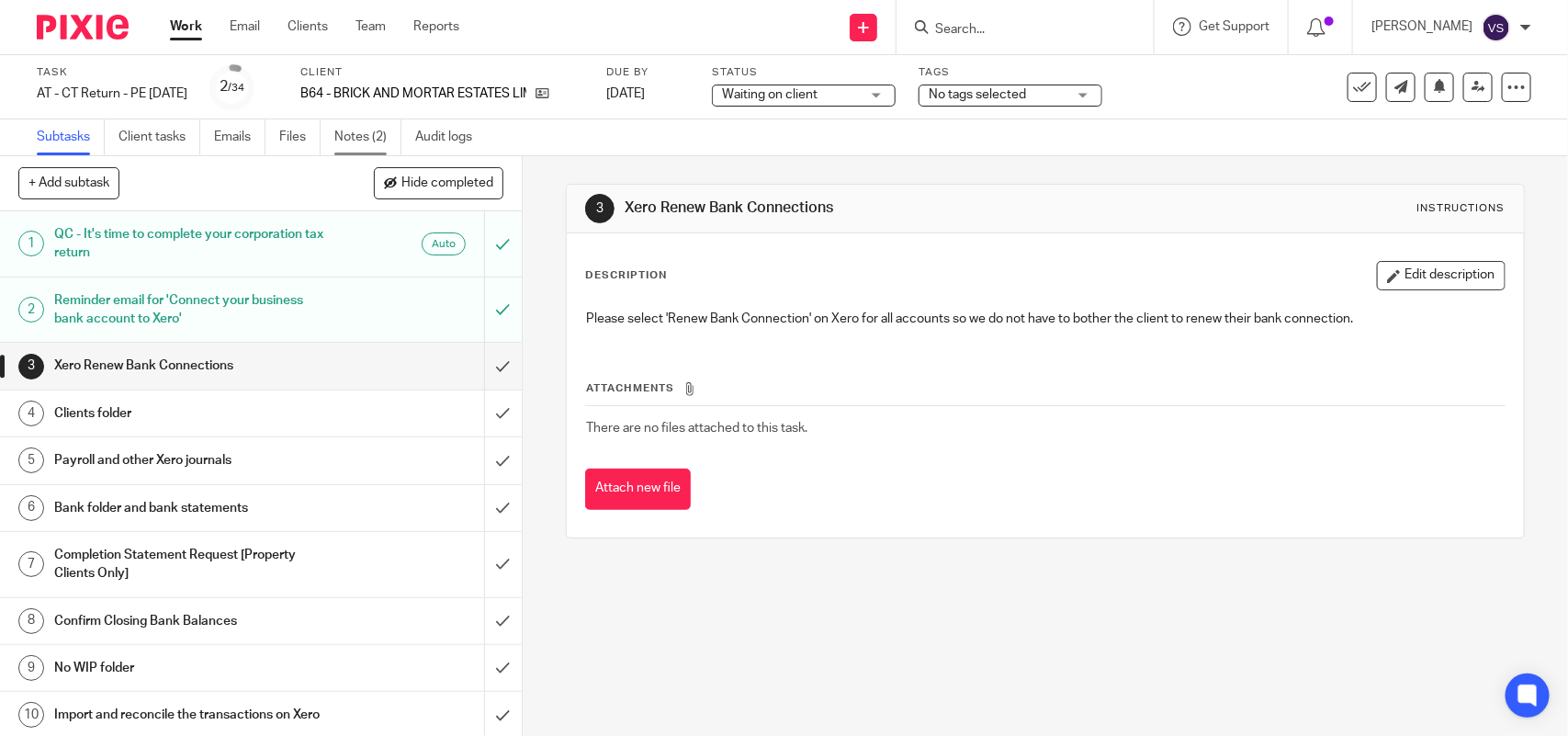
click at [345, 134] on link "Notes (2)" at bounding box center [368, 138] width 68 height 36
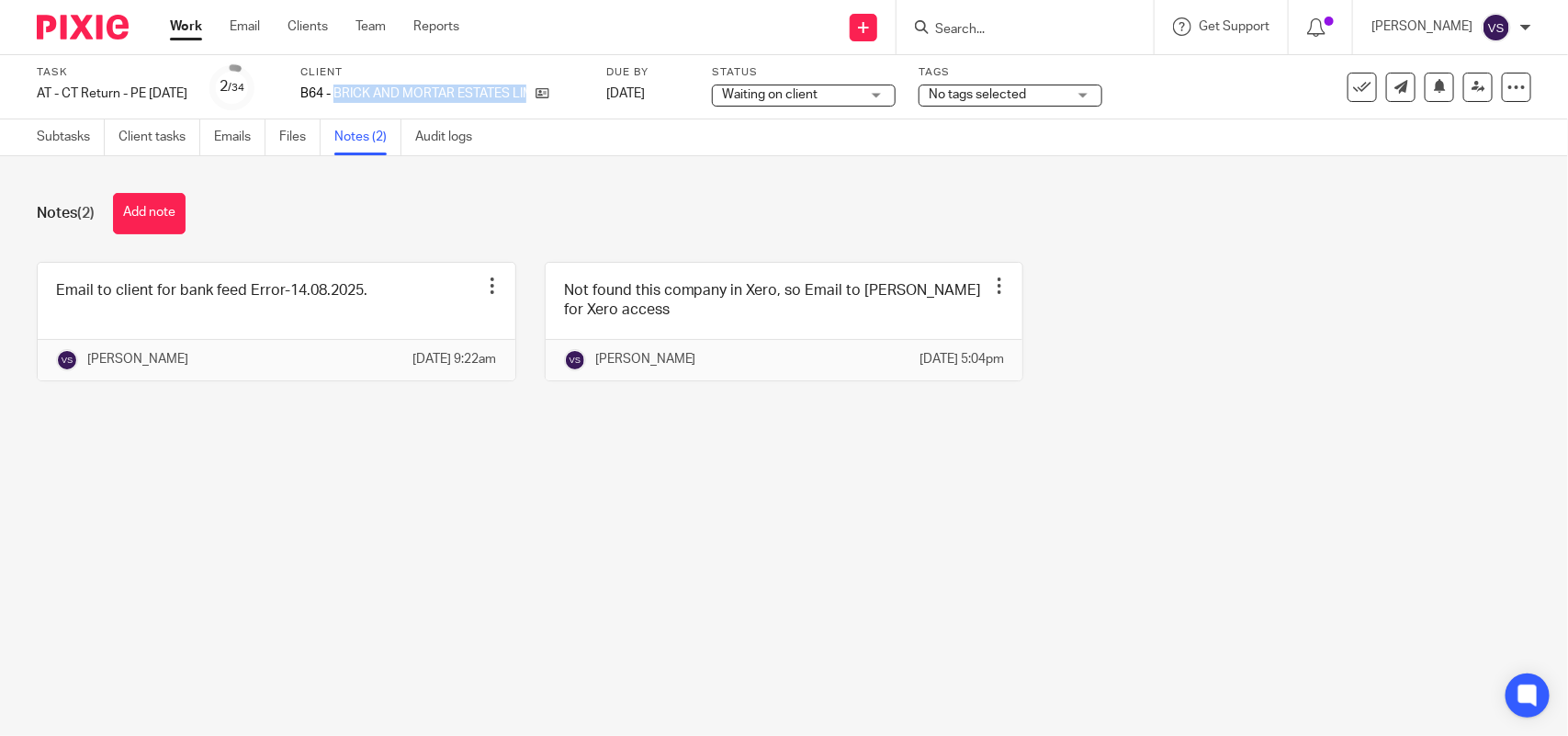
drag, startPoint x: 366, startPoint y: 90, endPoint x: 590, endPoint y: 90, distance: 224.0
click at [584, 90] on div "B64 - BRICK AND MORTAR ESTATES LIMITED" at bounding box center [442, 93] width 283 height 18
copy div "BRICK AND MORTAR ESTATES LIMITED"
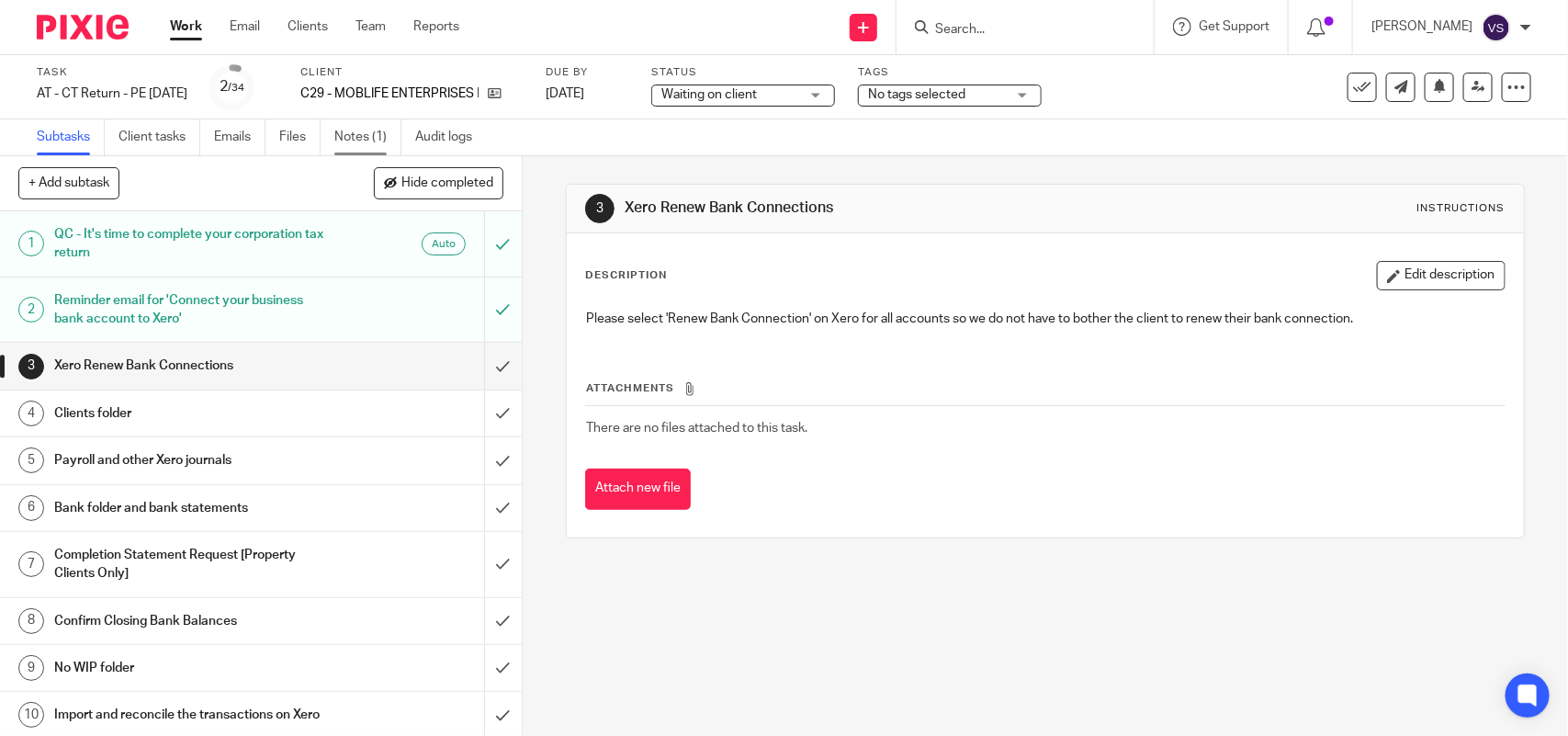
click at [374, 128] on link "Notes (1)" at bounding box center [368, 138] width 68 height 36
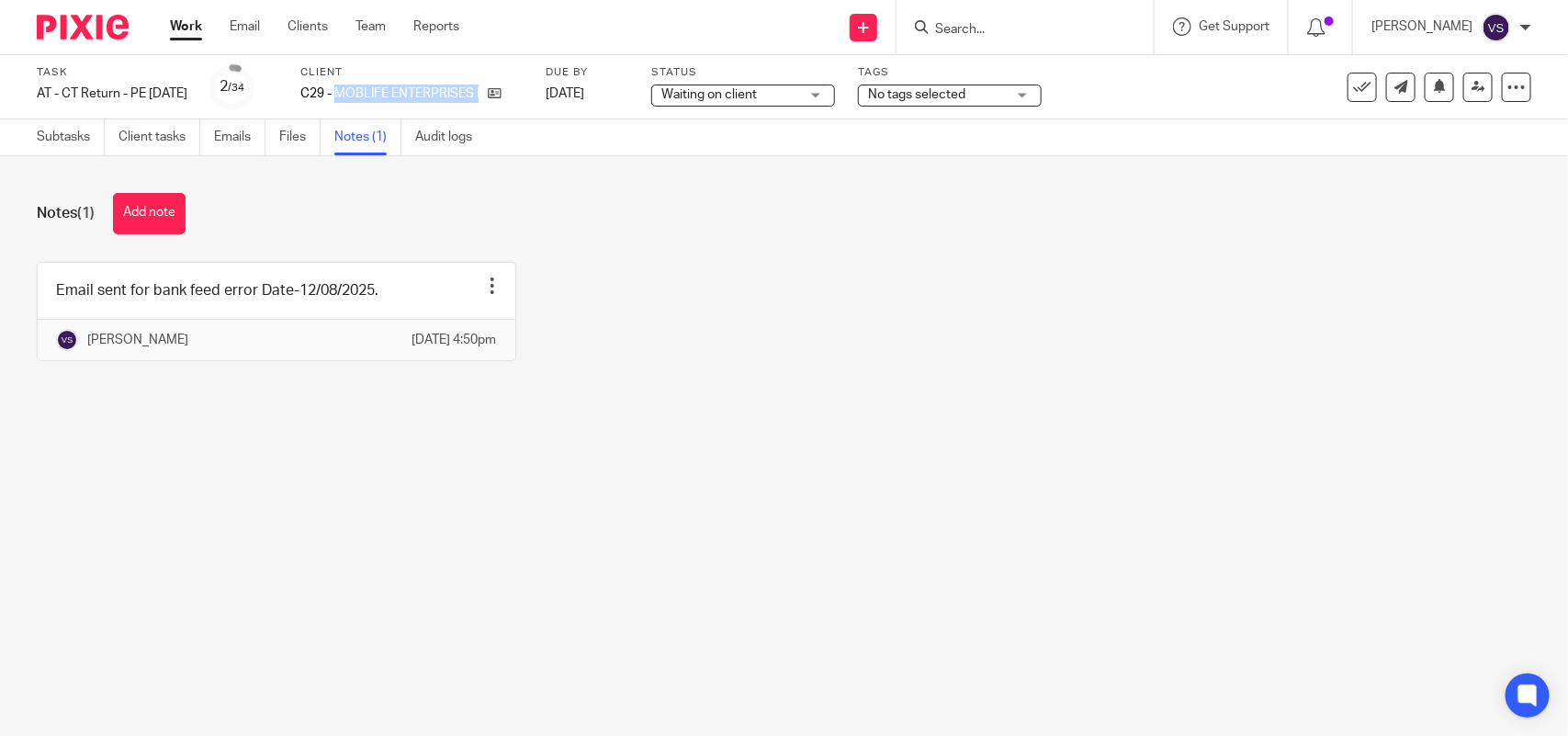
drag, startPoint x: 368, startPoint y: 93, endPoint x: 543, endPoint y: 81, distance: 175.4
click at [523, 81] on div "Client C29 - MOBLIFE ENTERPRISES LTD" at bounding box center [412, 87] width 223 height 44
copy div "MOBLIFE ENTERPRISES LTD"
click at [948, 276] on div "Email sent for bank feed error Date-12/08/2025. Edit note Delete note Vaibhav S…" at bounding box center [770, 324] width 1523 height 126
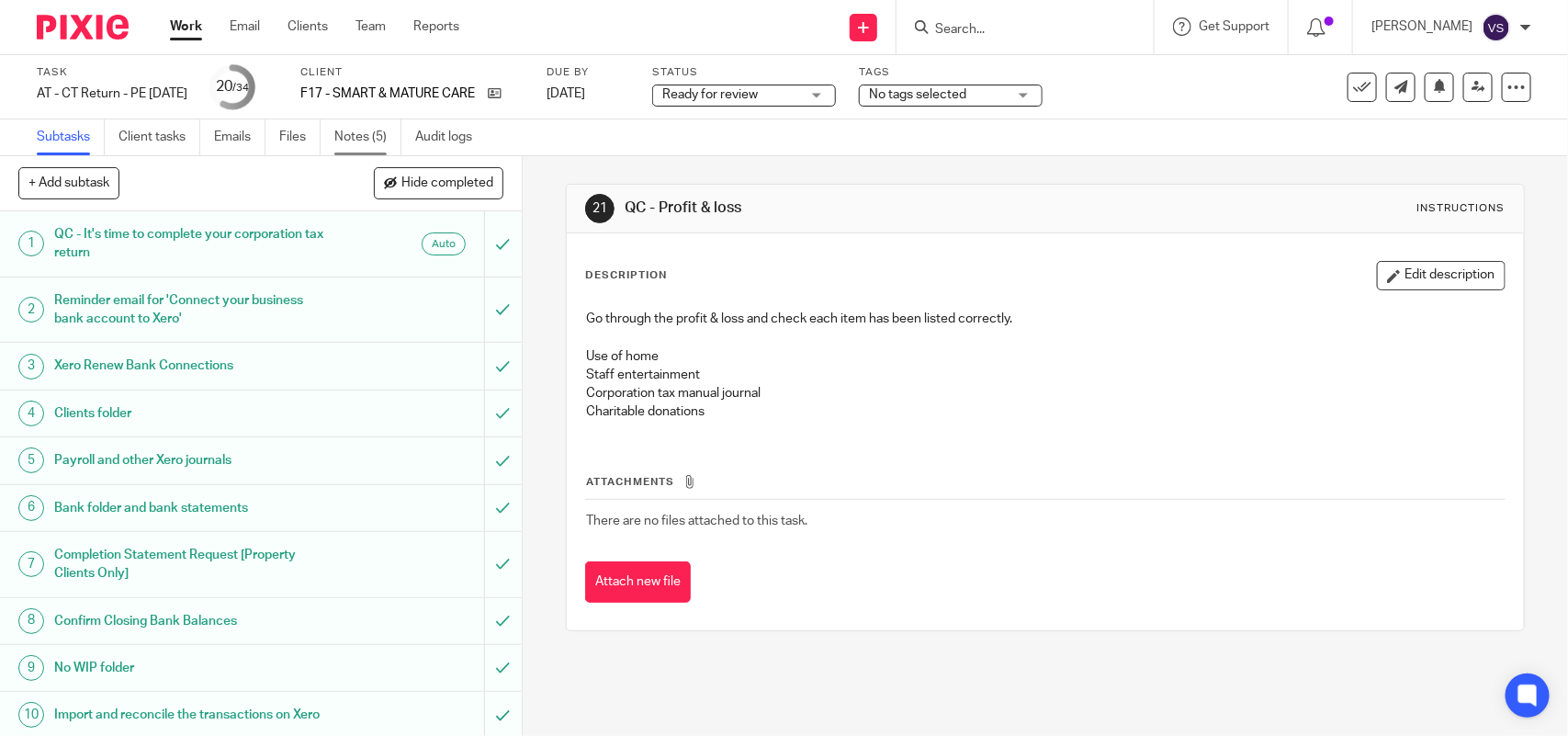
click at [363, 138] on link "Notes (5)" at bounding box center [368, 138] width 68 height 36
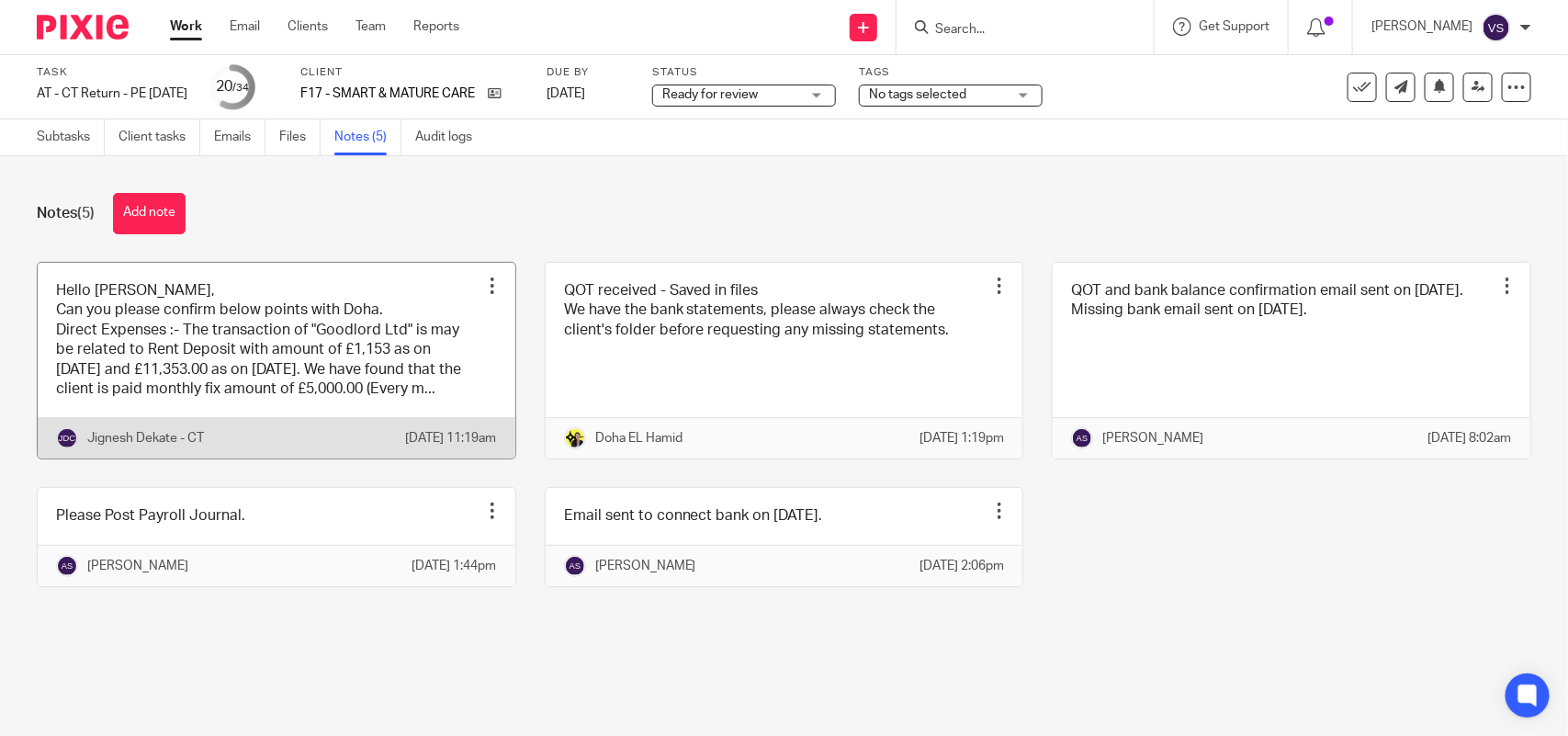
click at [336, 354] on link at bounding box center [277, 360] width 477 height 197
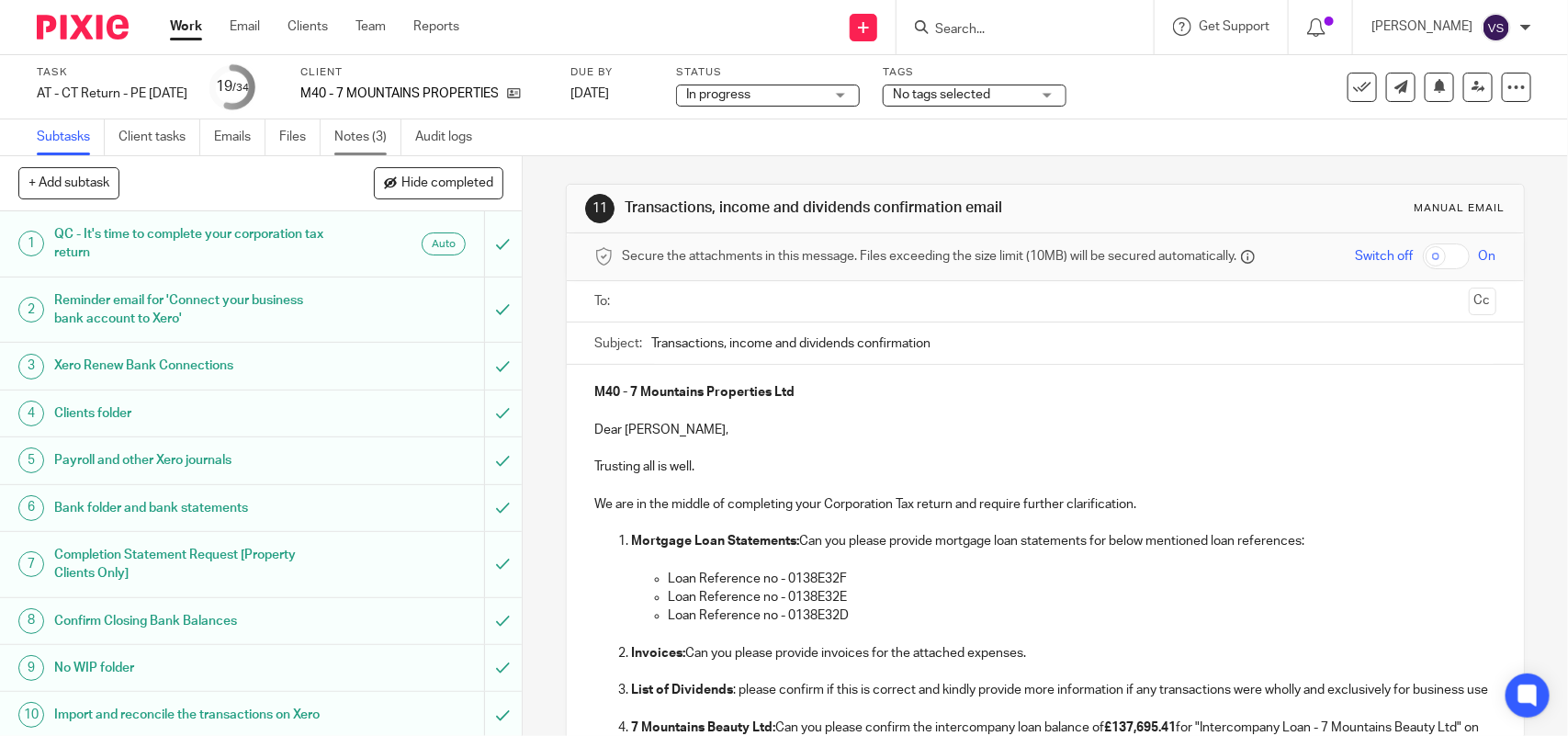
click at [361, 139] on link "Notes (3)" at bounding box center [368, 138] width 68 height 36
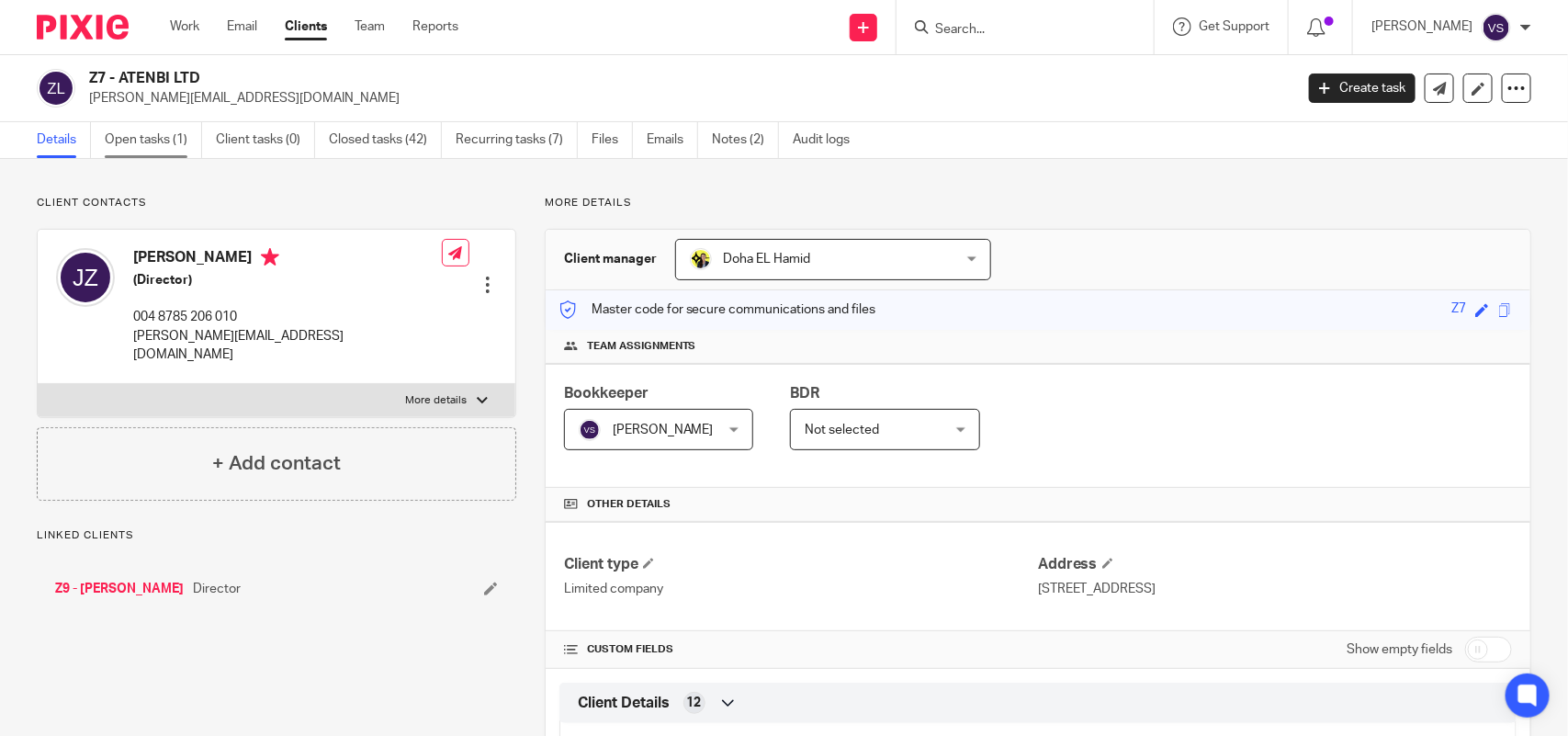
click at [147, 126] on link "Open tasks (1)" at bounding box center [153, 141] width 97 height 36
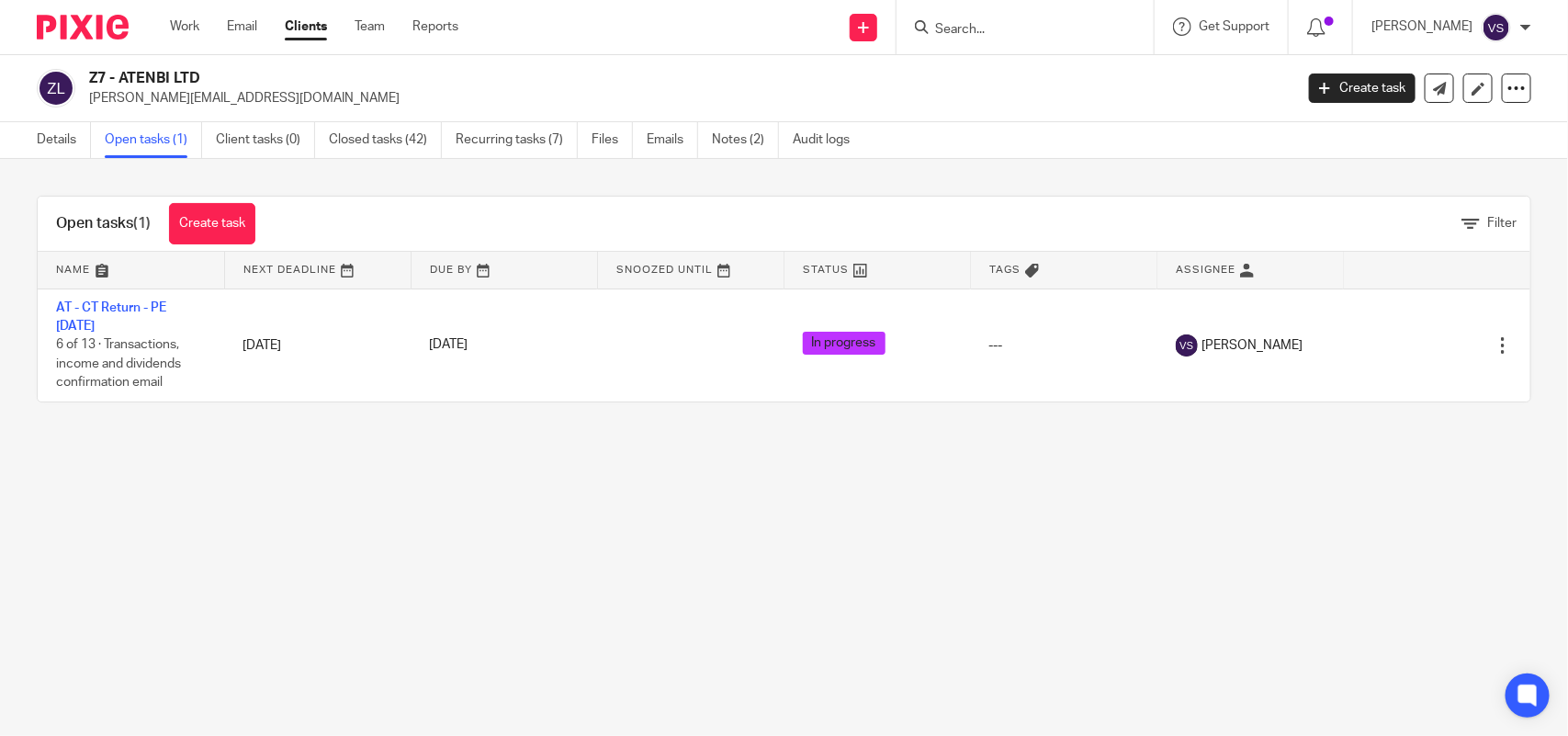
click at [152, 309] on link "AT - CT Return - PE [DATE]" at bounding box center [111, 317] width 110 height 31
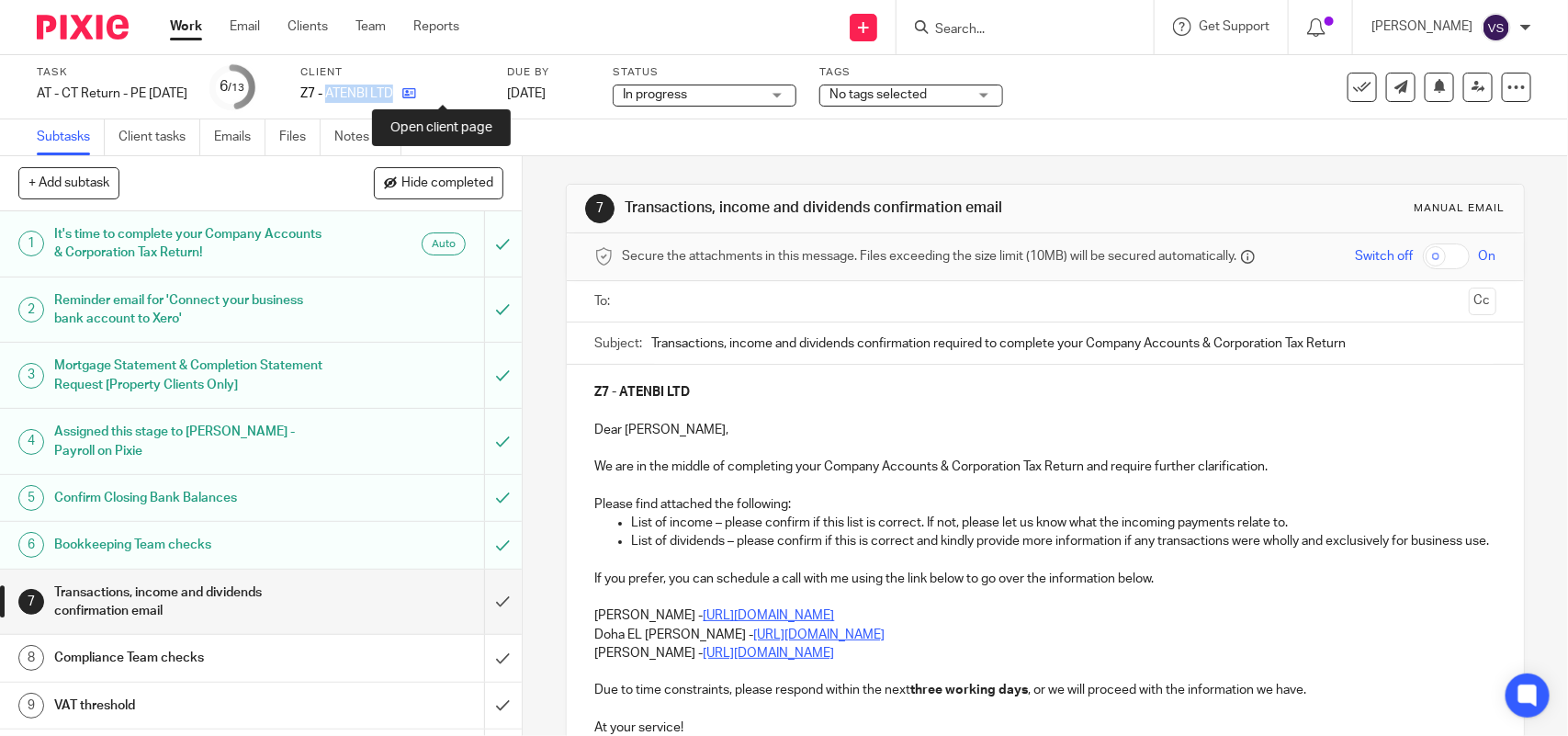
drag, startPoint x: 360, startPoint y: 92, endPoint x: 436, endPoint y: 92, distance: 76.0
click at [436, 92] on div "Z7 - ATENBI LTD" at bounding box center [392, 93] width 184 height 18
copy div "ATENBI LTD"
click at [1067, 30] on input "Search" at bounding box center [1016, 29] width 165 height 16
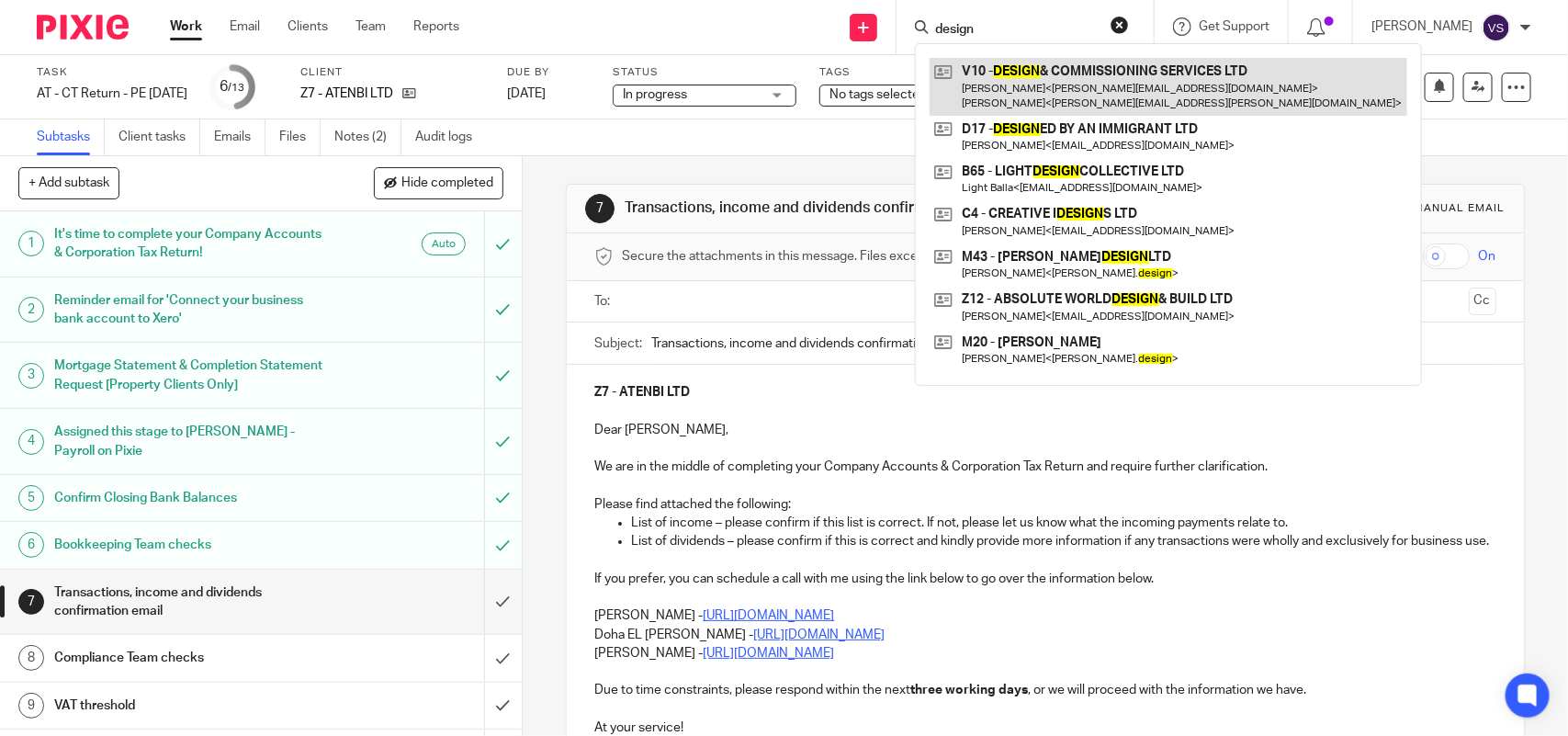
type input "design"
click at [1099, 74] on link at bounding box center [1169, 87] width 477 height 57
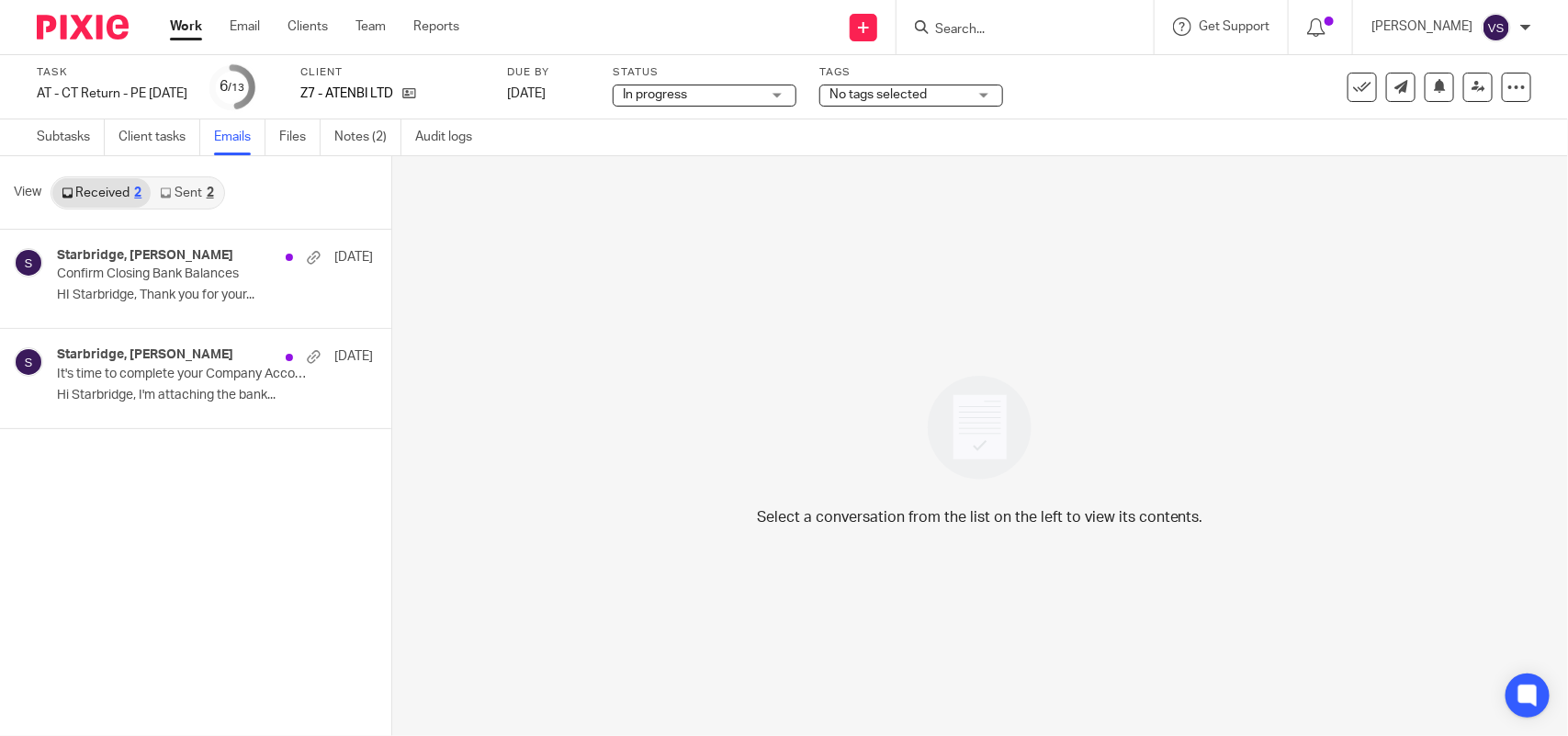
click at [195, 188] on link "Sent 2" at bounding box center [185, 192] width 71 height 29
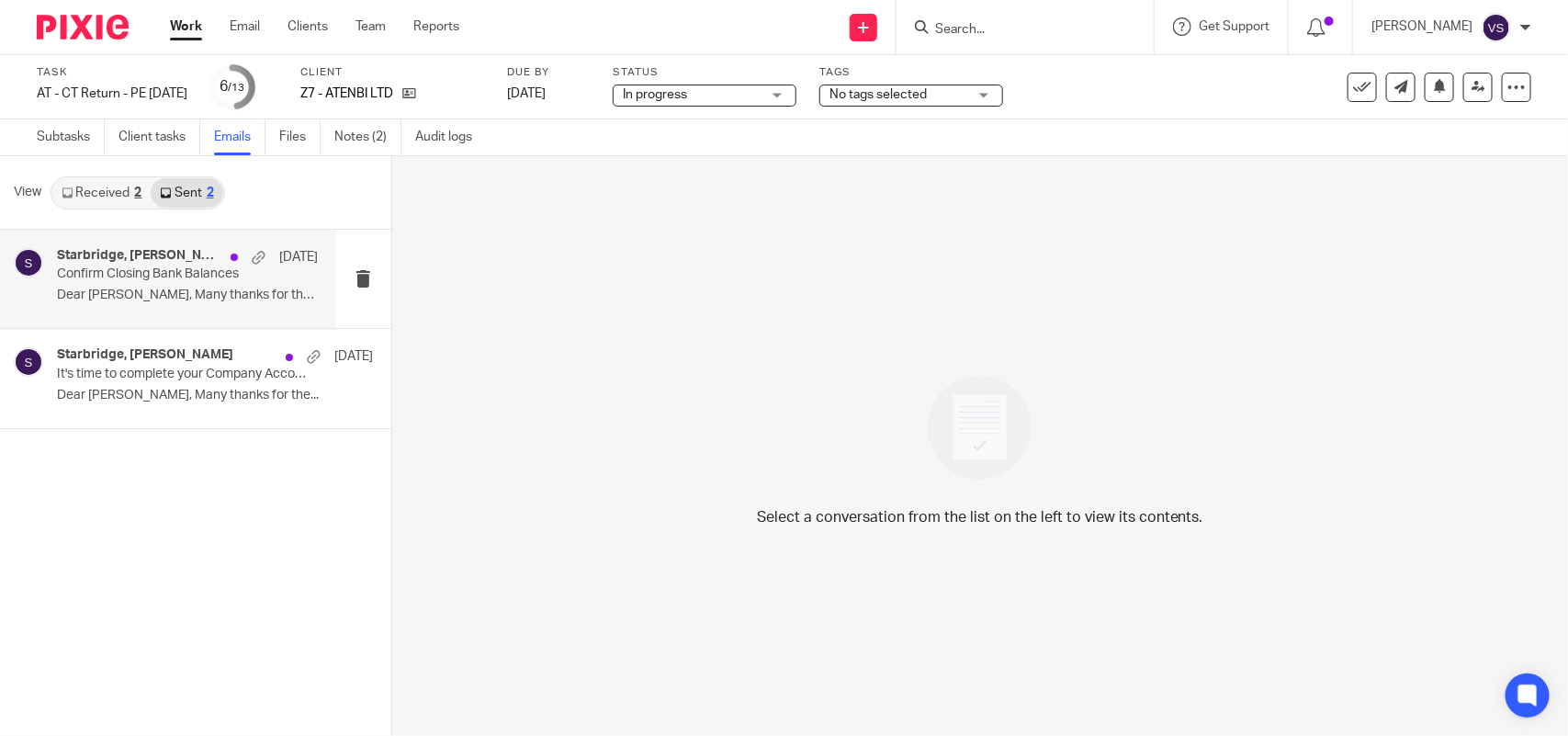
click at [198, 277] on p "Confirm Closing Bank Balances" at bounding box center [161, 274] width 208 height 15
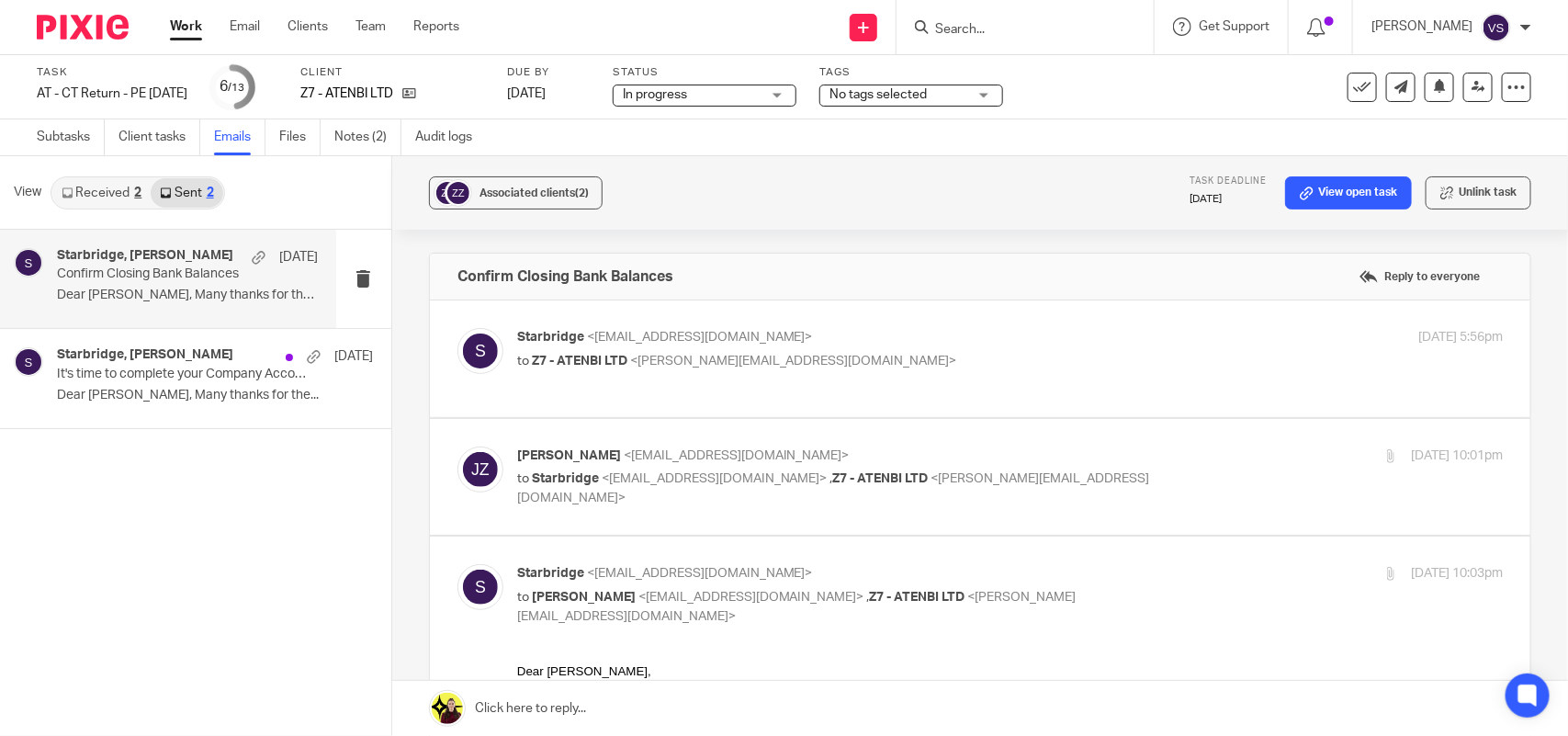
click at [1030, 467] on div "Jaro Alexander Ziembinski <jaro@atenbi.com> to Starbridge <info@starbridge.uk> …" at bounding box center [846, 477] width 658 height 62
checkbox input "true"
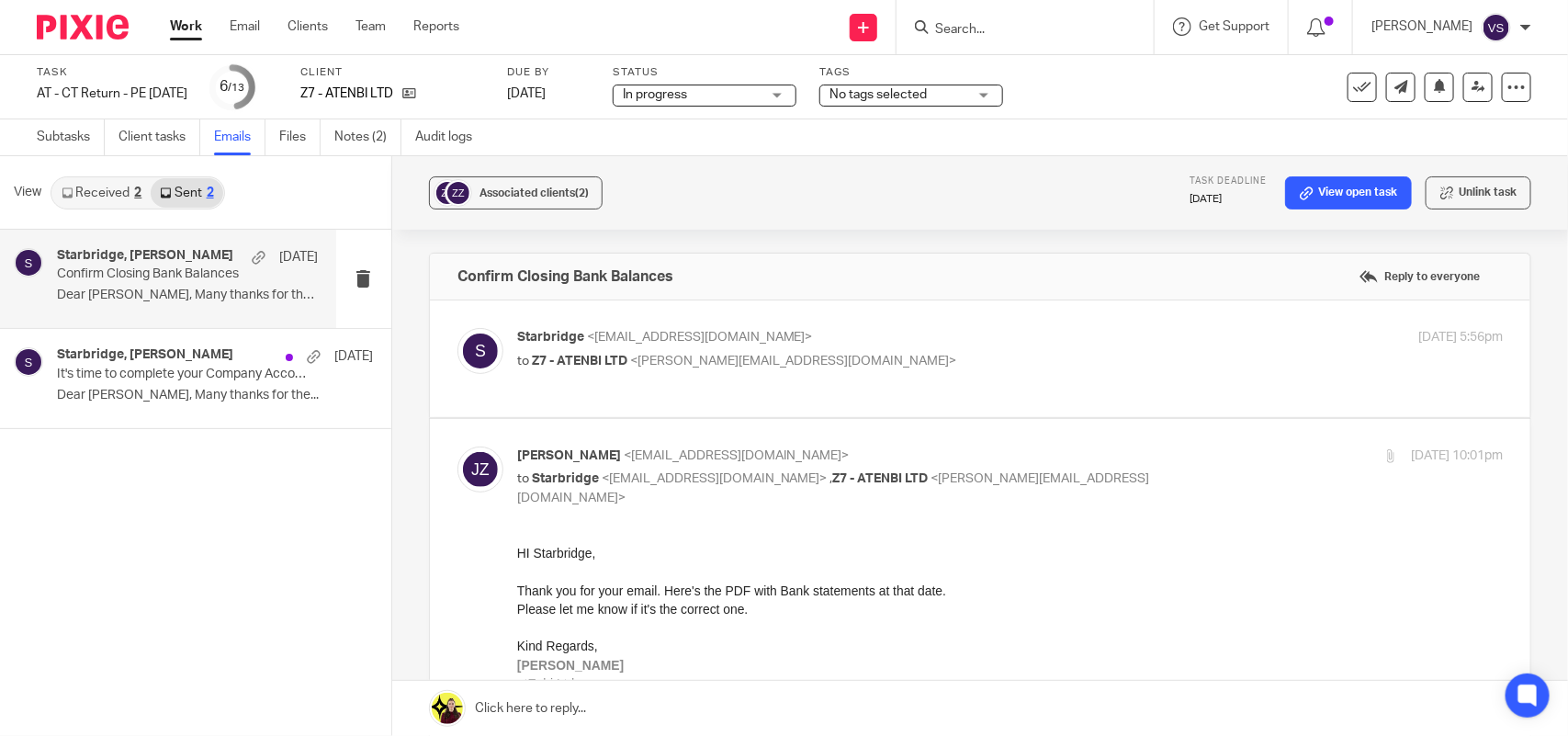
scroll to position [115, 0]
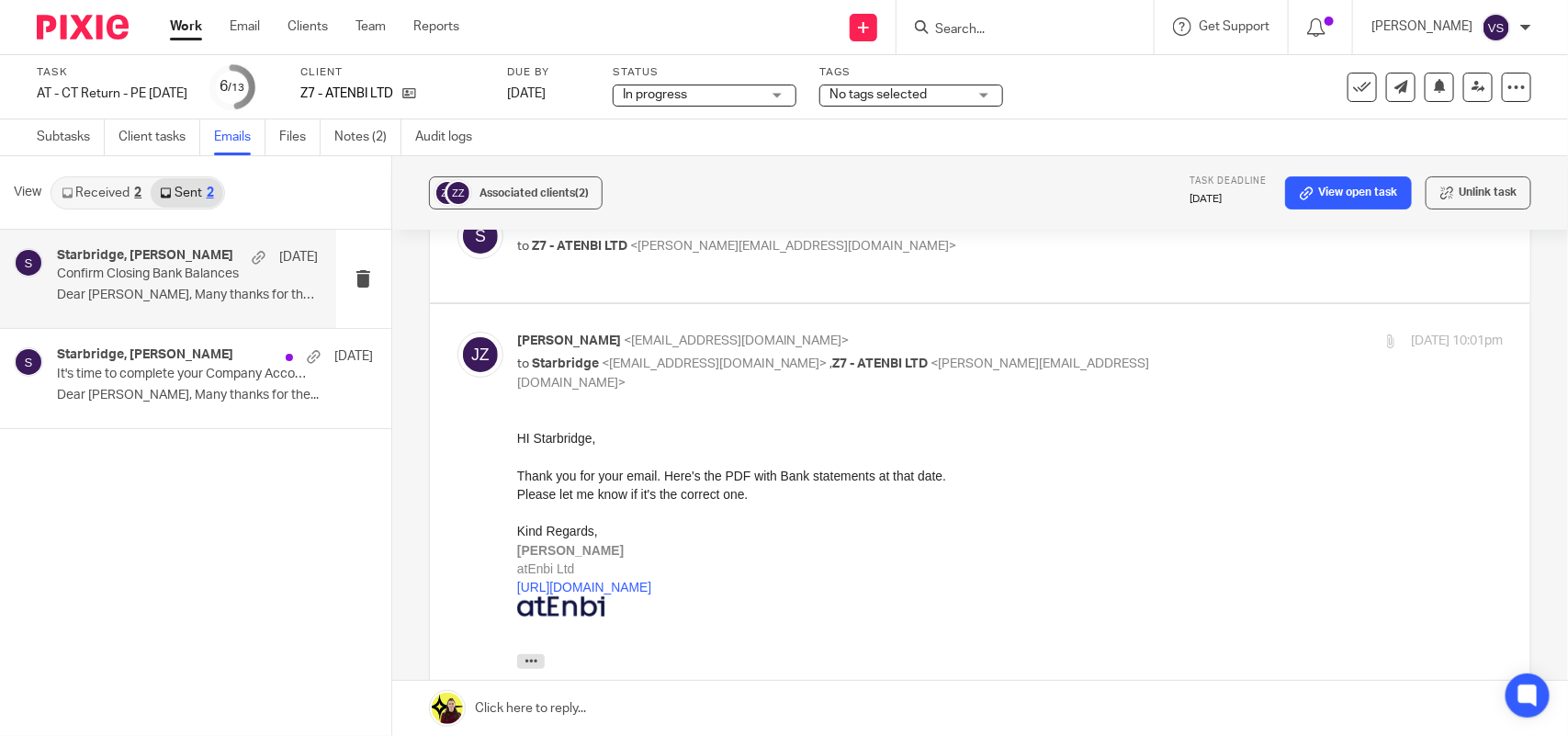
click at [1006, 253] on p "to Z7 - ATENBI LTD <jaroslaw@atenbi.com>" at bounding box center [846, 246] width 658 height 19
checkbox input "true"
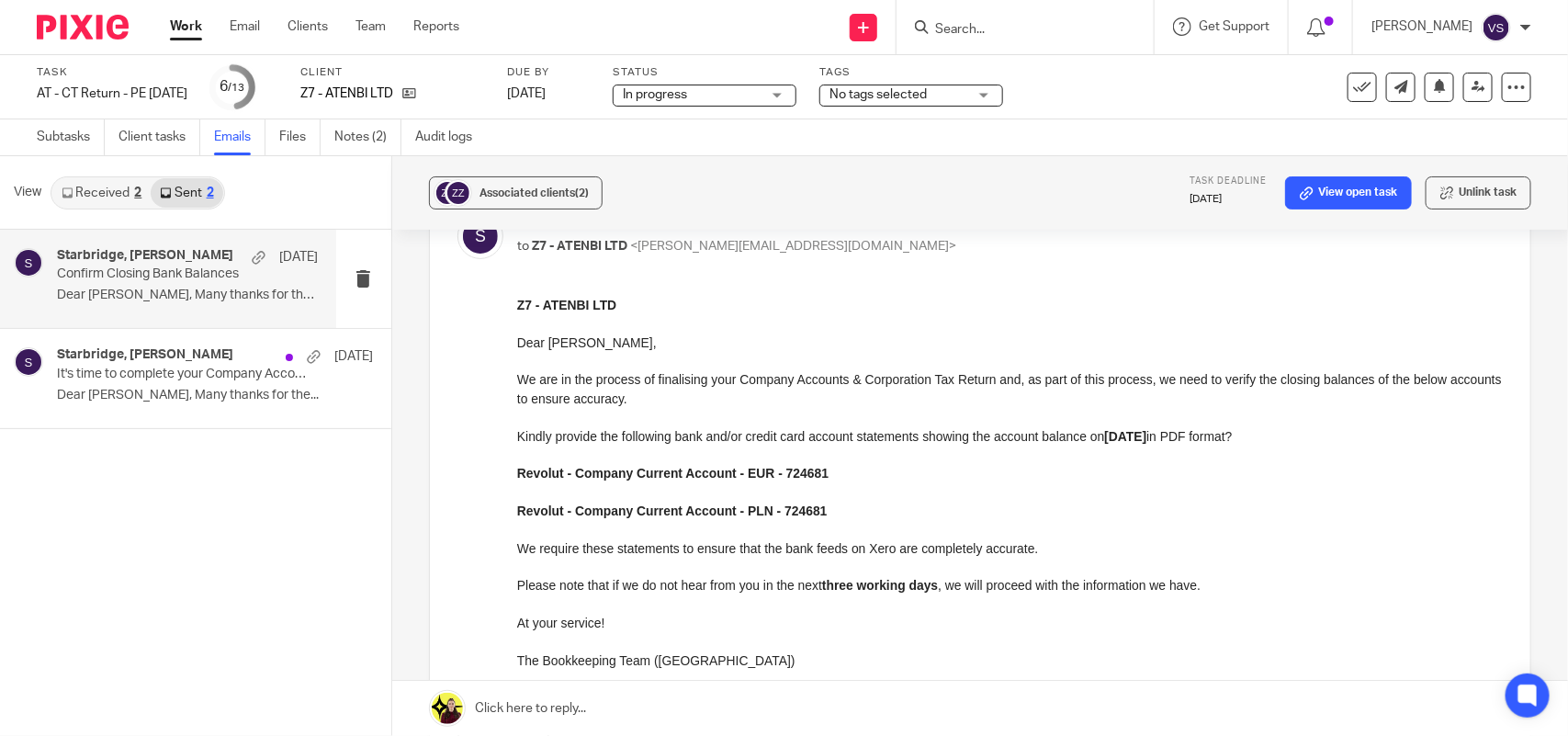
scroll to position [0, 0]
click at [153, 379] on p "It's time to complete your Company Accounts & Corporation Tax Return!" at bounding box center [161, 375] width 208 height 15
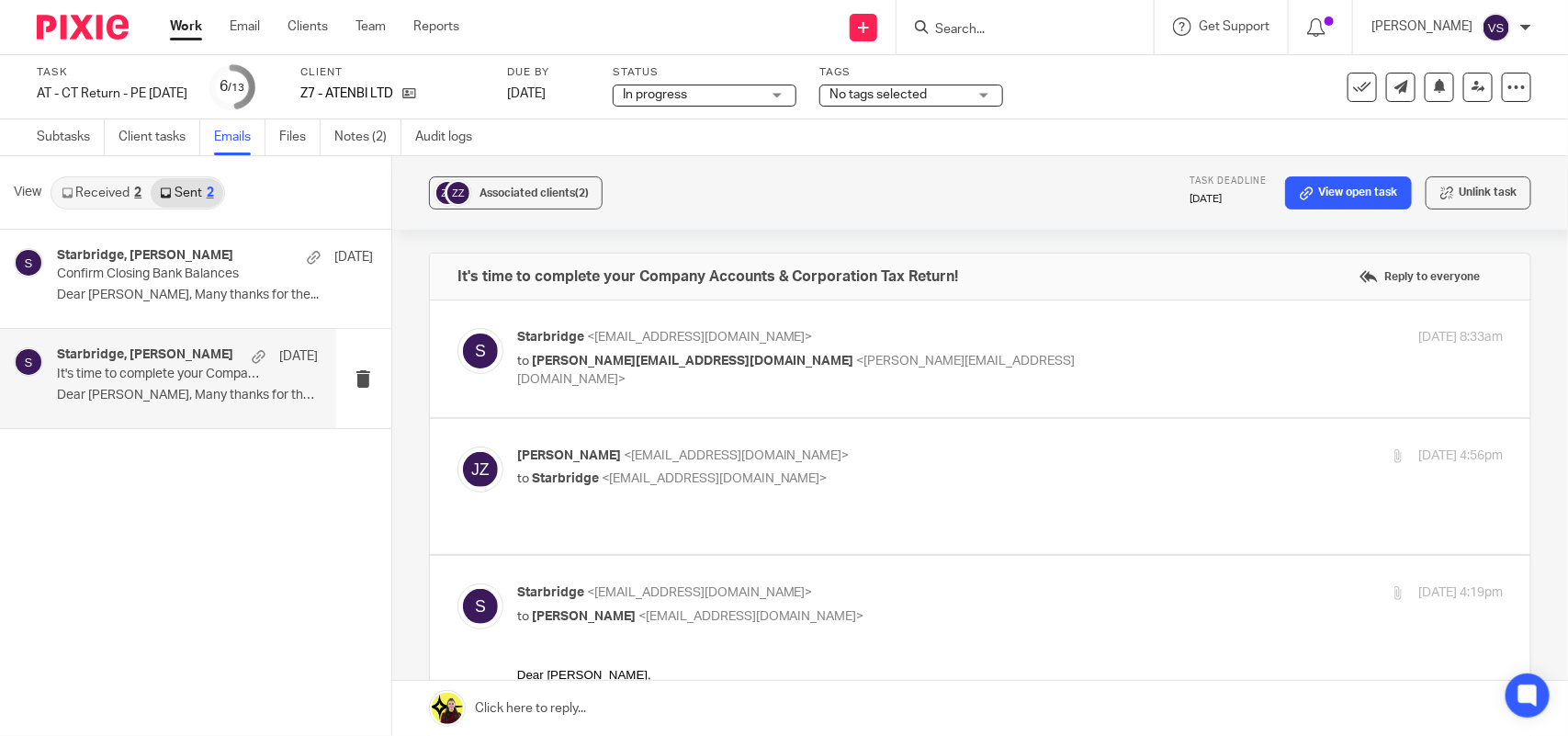
click at [101, 184] on link "Received 2" at bounding box center [101, 192] width 98 height 29
click at [184, 361] on h4 "Starbridge, Jaro Alexander Ziembinski" at bounding box center [139, 355] width 165 height 15
click at [170, 276] on p "Confirm Closing Bank Balances" at bounding box center [161, 274] width 208 height 15
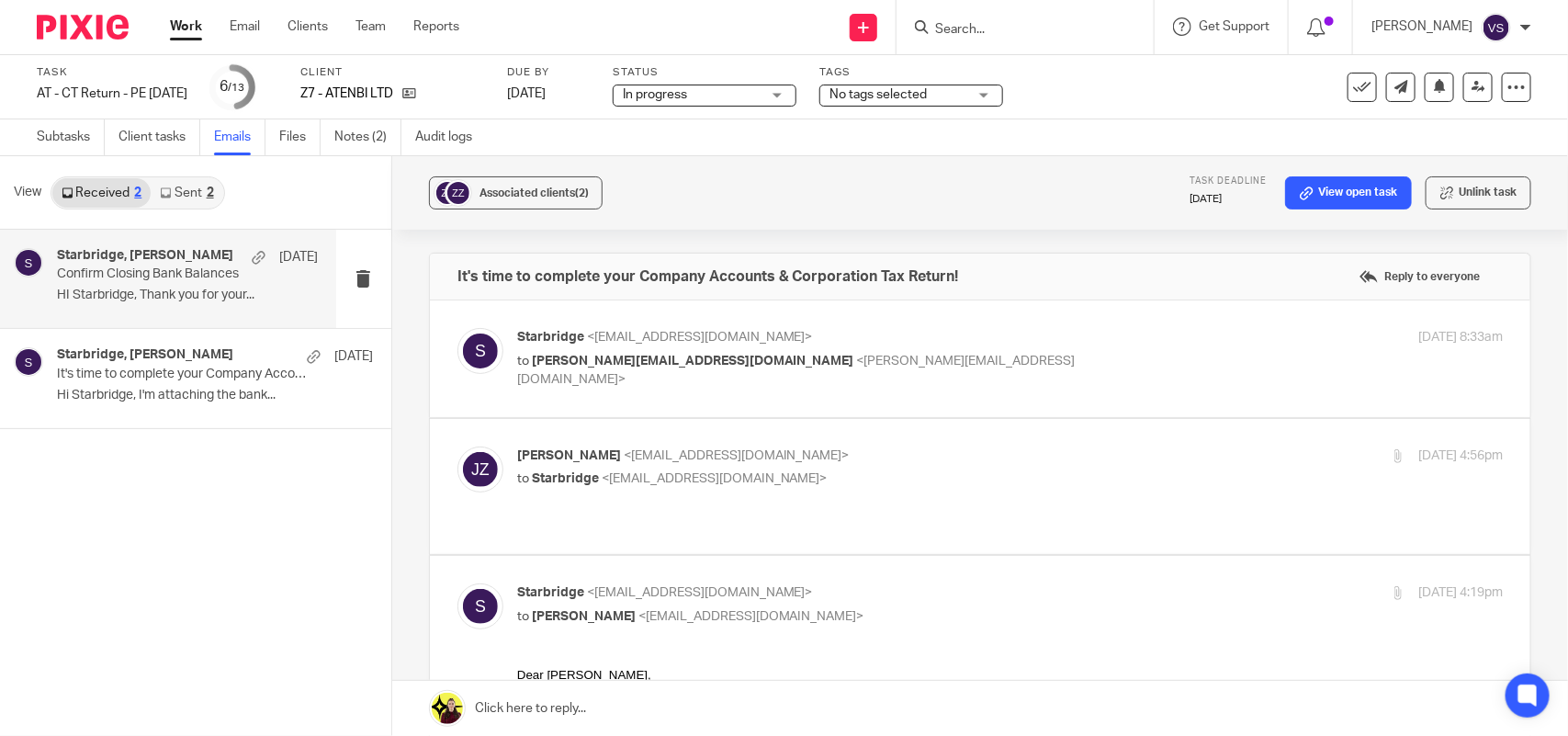
click at [910, 360] on p "to jaroslaw@atenbi.com <jaroslaw@atenbi.com>" at bounding box center [846, 371] width 658 height 38
checkbox input "true"
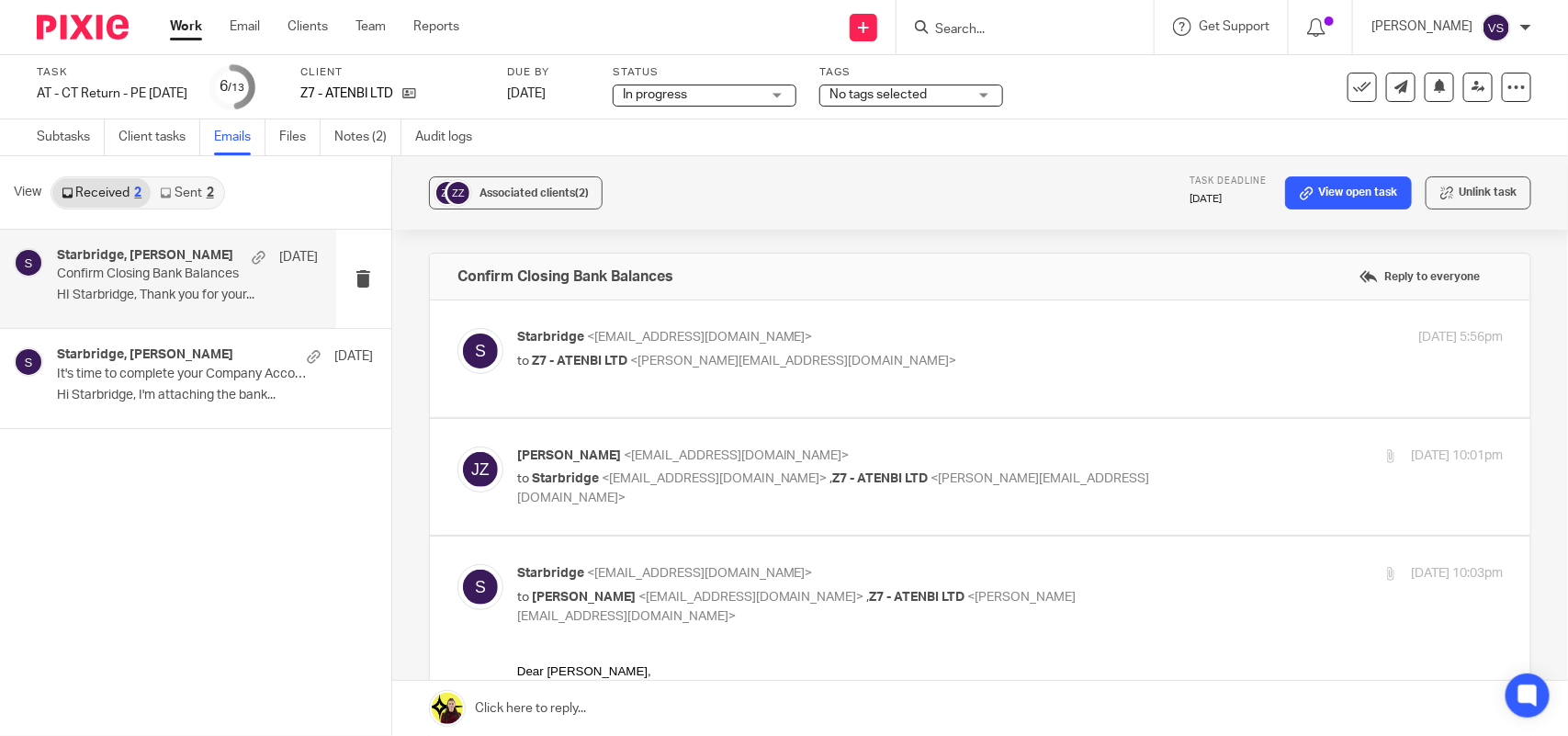
click at [900, 475] on span "<jaroslaw@atenbi.com>" at bounding box center [834, 489] width 633 height 32
checkbox input "true"
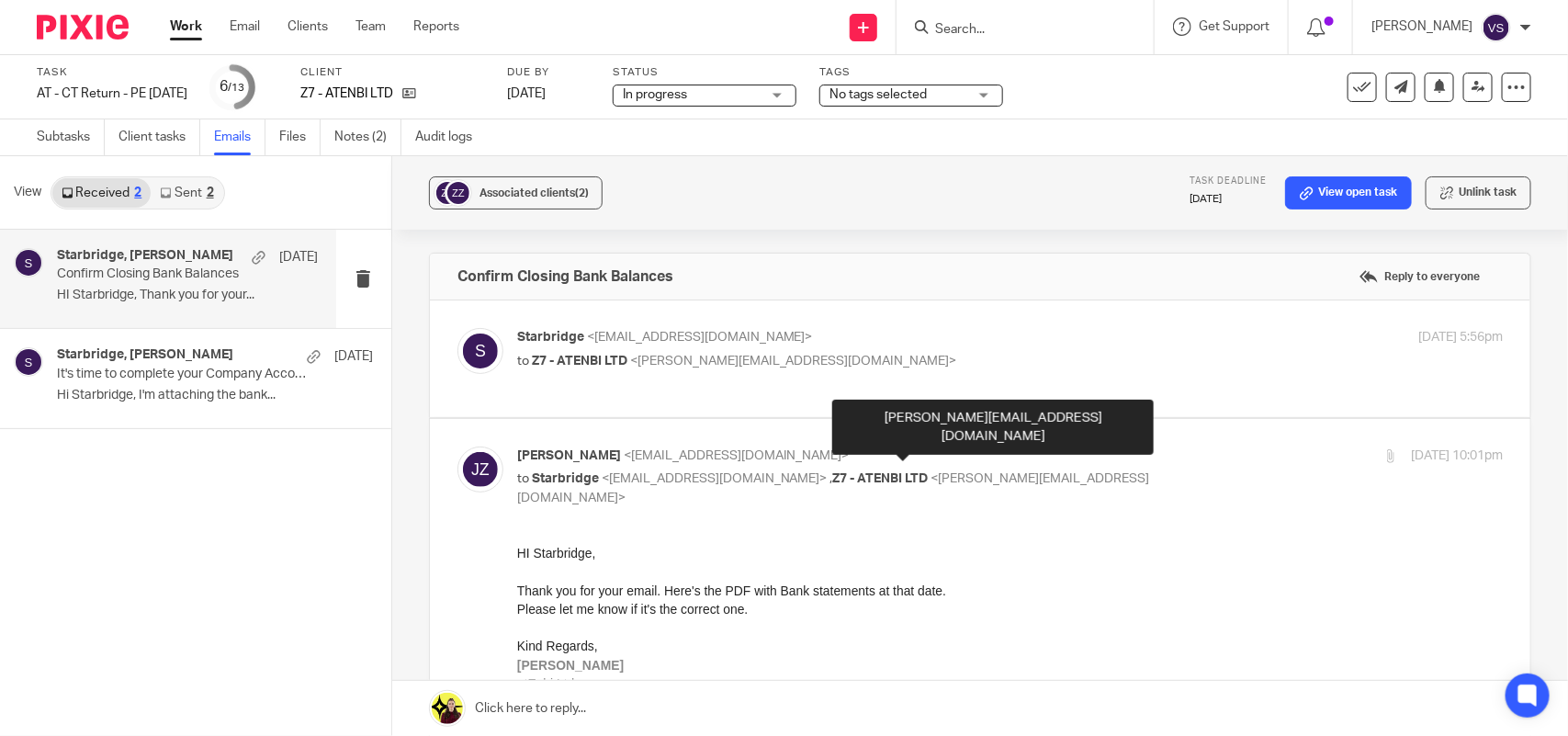
scroll to position [115, 0]
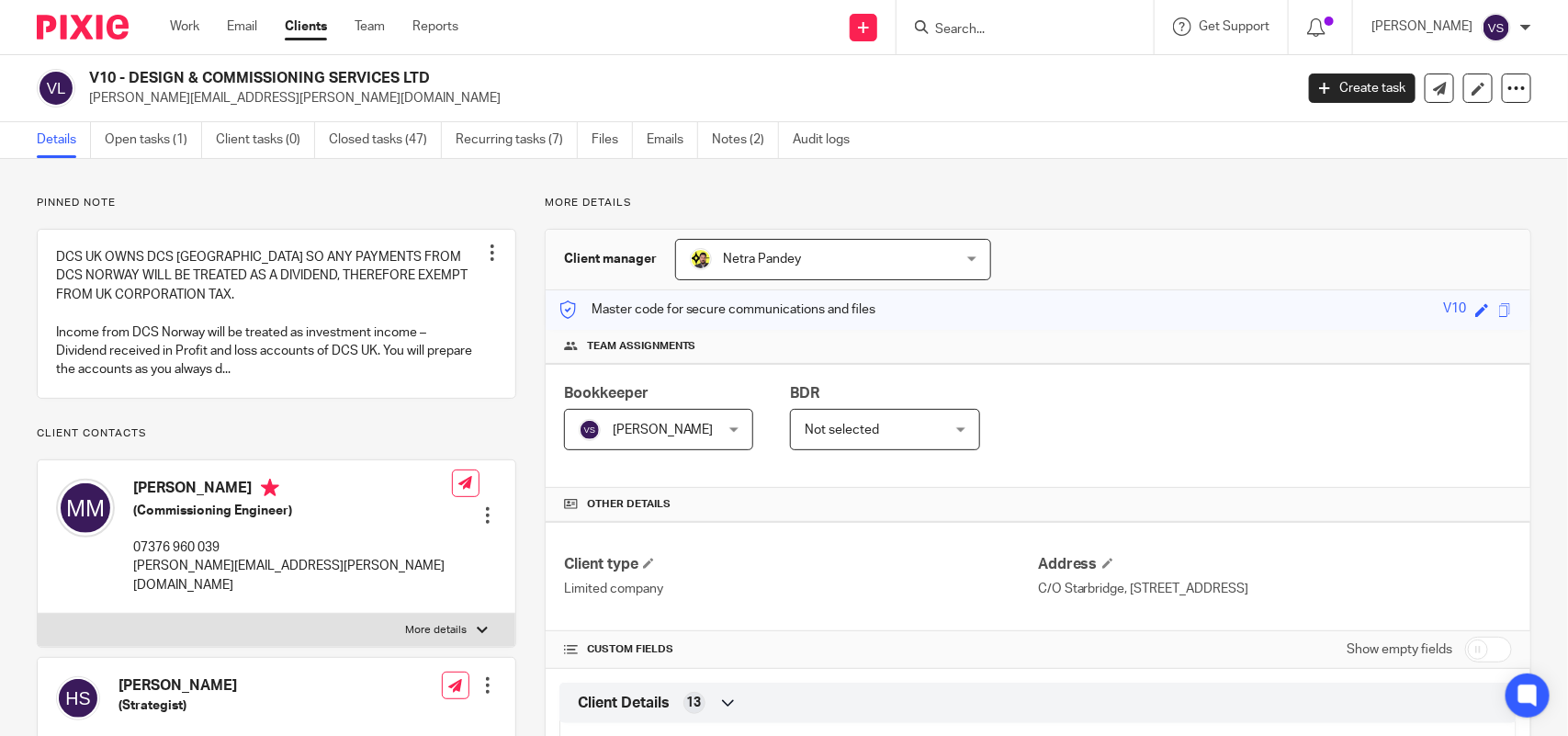
click at [176, 138] on link "Open tasks (1)" at bounding box center [153, 141] width 97 height 36
